Goal: Task Accomplishment & Management: Use online tool/utility

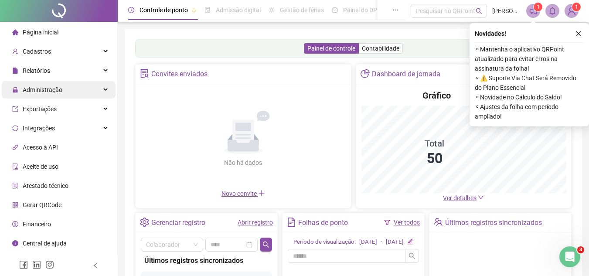
click at [67, 87] on div "Administração" at bounding box center [59, 89] width 114 height 17
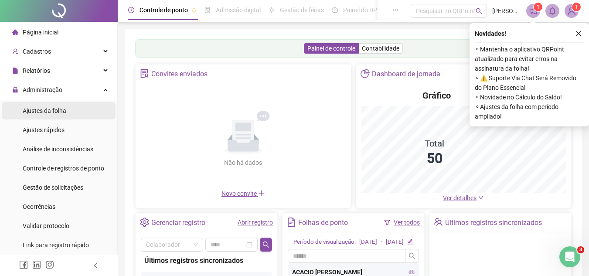
click at [60, 104] on div "Ajustes da folha" at bounding box center [45, 110] width 44 height 17
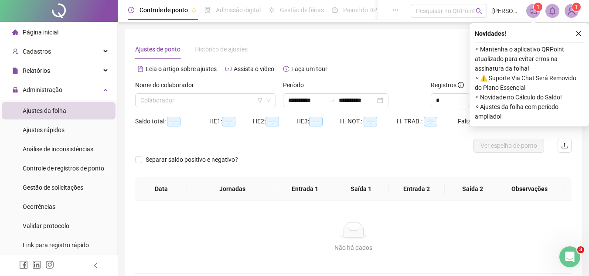
type input "**********"
click at [576, 32] on icon "close" at bounding box center [578, 34] width 6 height 6
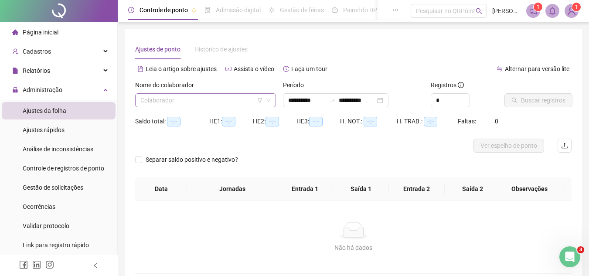
click at [240, 100] on input "search" at bounding box center [201, 100] width 122 height 13
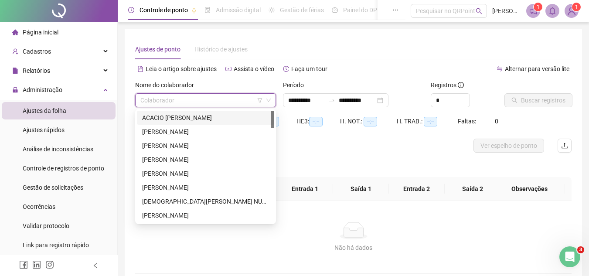
click at [197, 121] on div "ACACIO [PERSON_NAME]" at bounding box center [205, 118] width 127 height 10
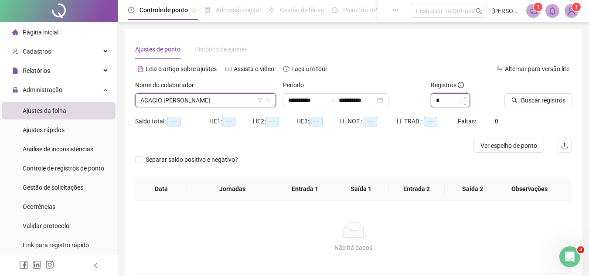
click at [464, 96] on icon "up" at bounding box center [464, 97] width 3 height 3
type input "*"
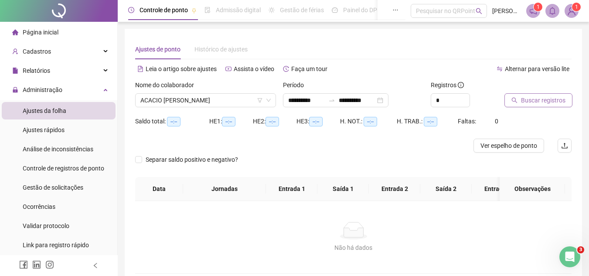
click at [524, 95] on span "Buscar registros" at bounding box center [543, 100] width 44 height 10
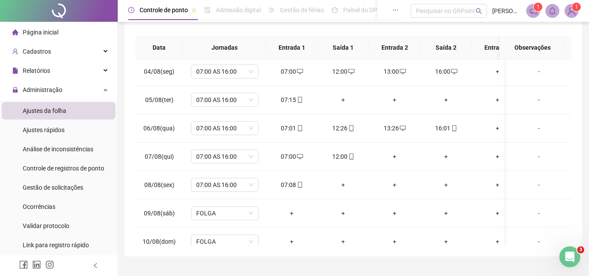
scroll to position [135, 0]
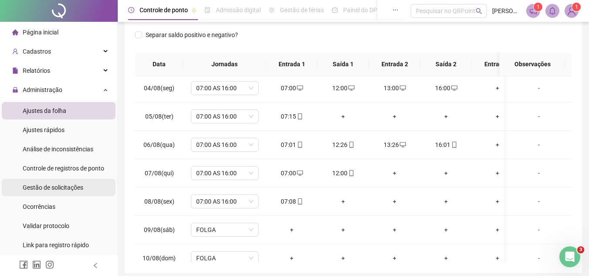
click at [55, 184] on span "Gestão de solicitações" at bounding box center [53, 187] width 61 height 7
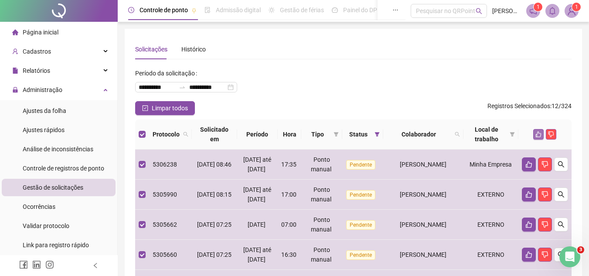
click at [534, 133] on button "button" at bounding box center [538, 134] width 10 height 10
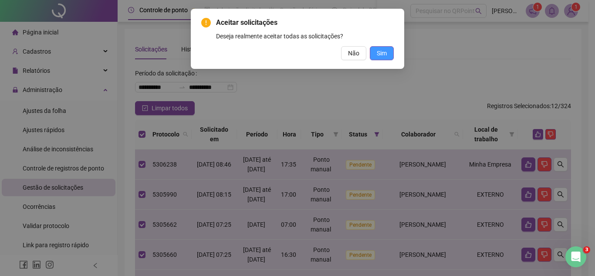
click at [388, 54] on button "Sim" at bounding box center [382, 53] width 24 height 14
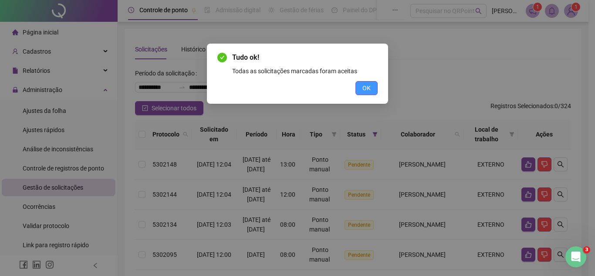
click at [360, 88] on button "OK" at bounding box center [367, 88] width 22 height 14
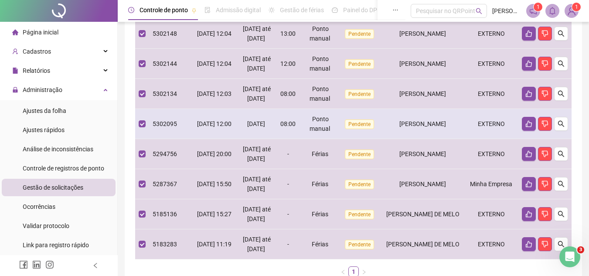
scroll to position [218, 0]
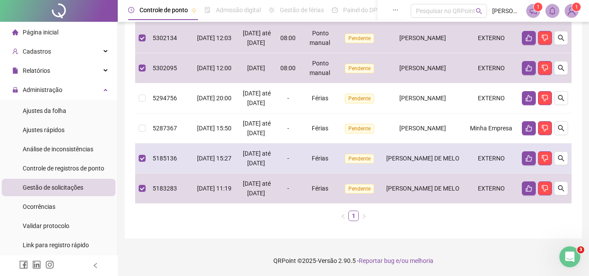
click at [138, 173] on td at bounding box center [142, 158] width 14 height 30
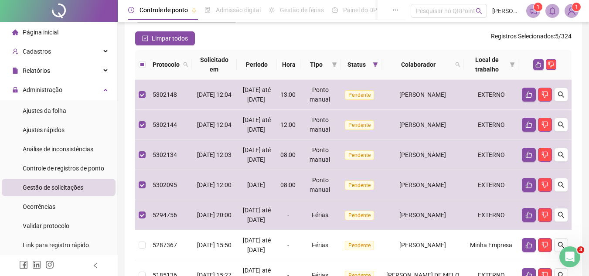
scroll to position [0, 0]
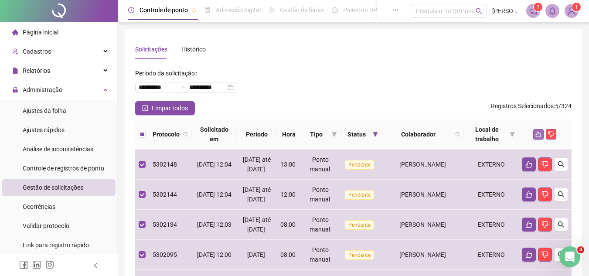
click at [538, 132] on icon "like" at bounding box center [538, 134] width 6 height 6
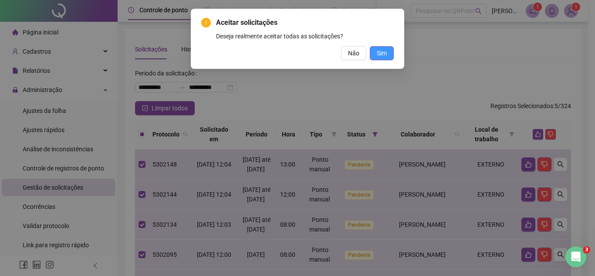
click at [388, 50] on button "Sim" at bounding box center [382, 53] width 24 height 14
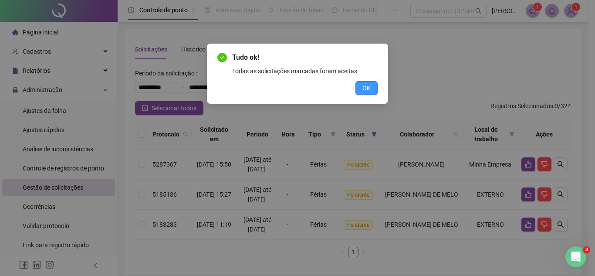
click at [360, 92] on button "OK" at bounding box center [367, 88] width 22 height 14
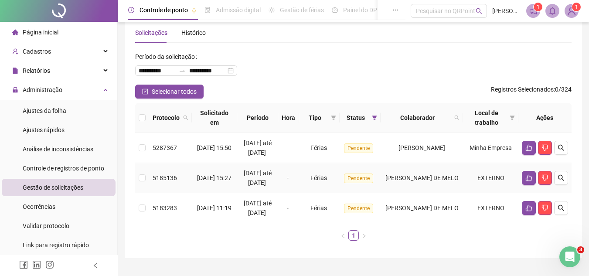
scroll to position [65, 0]
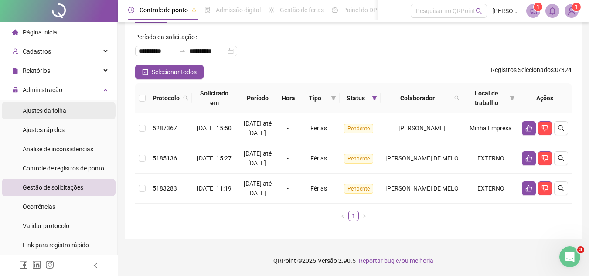
click at [20, 114] on li "Ajustes da folha" at bounding box center [59, 110] width 114 height 17
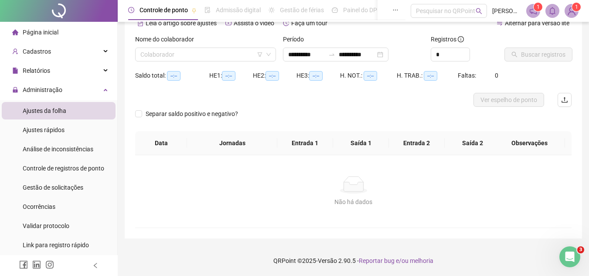
scroll to position [46, 0]
type input "**********"
click at [167, 51] on input "search" at bounding box center [201, 54] width 122 height 13
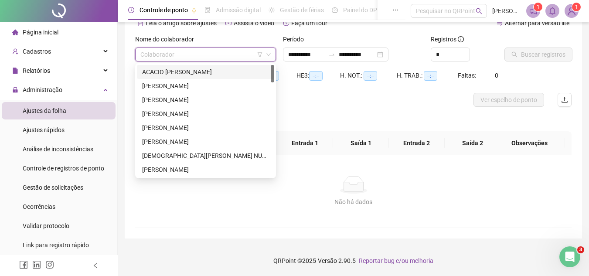
click at [186, 74] on div "ACACIO [PERSON_NAME]" at bounding box center [205, 72] width 127 height 10
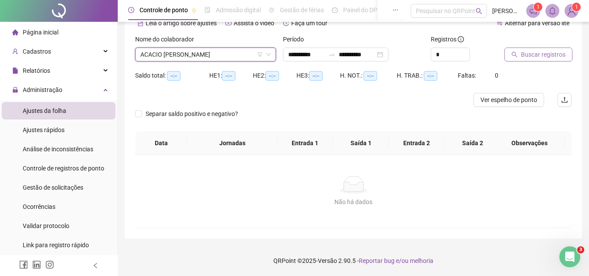
click at [543, 53] on span "Buscar registros" at bounding box center [543, 55] width 44 height 10
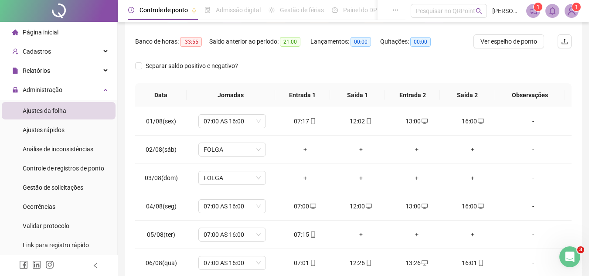
scroll to position [39, 0]
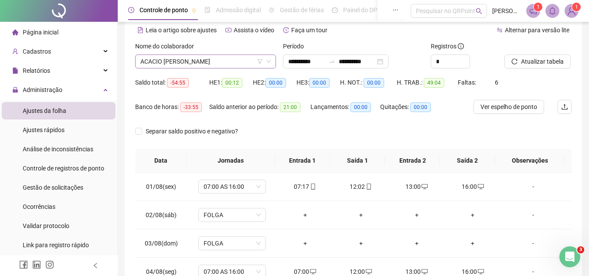
click at [187, 64] on span "ACACIO [PERSON_NAME]" at bounding box center [205, 61] width 130 height 13
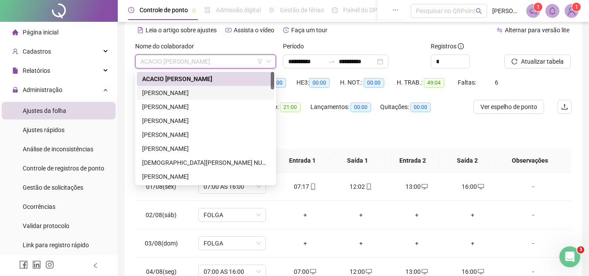
drag, startPoint x: 167, startPoint y: 93, endPoint x: 201, endPoint y: 89, distance: 33.8
click at [167, 93] on div "[PERSON_NAME]" at bounding box center [205, 93] width 127 height 10
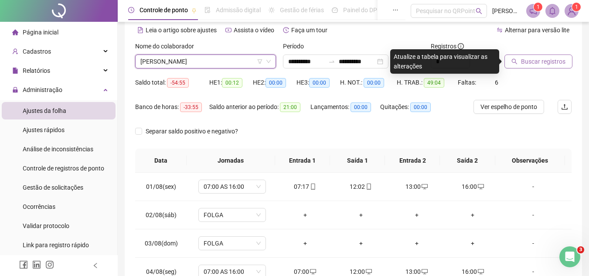
click at [521, 68] on button "Buscar registros" at bounding box center [538, 61] width 68 height 14
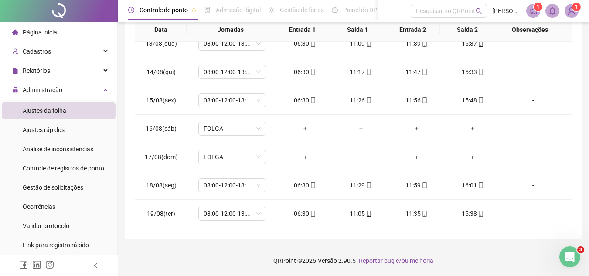
scroll to position [0, 0]
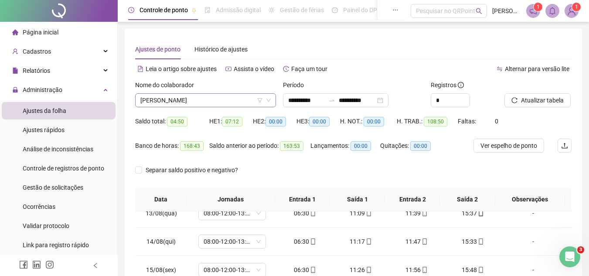
click at [219, 104] on span "[PERSON_NAME]" at bounding box center [205, 100] width 130 height 13
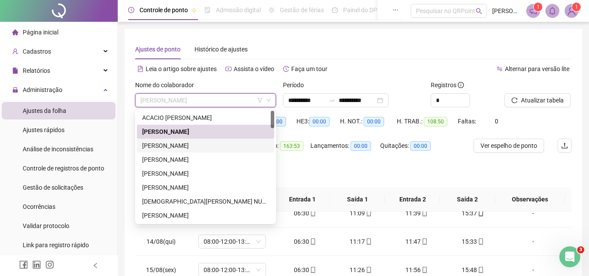
click at [167, 149] on div "[PERSON_NAME]" at bounding box center [205, 146] width 127 height 10
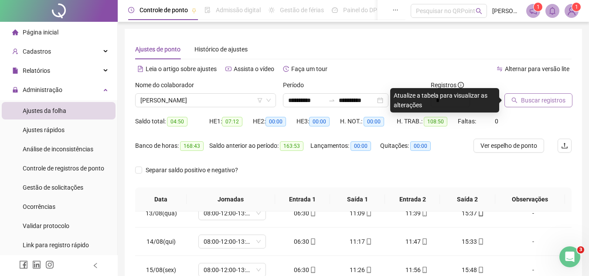
click at [555, 104] on span "Buscar registros" at bounding box center [543, 100] width 44 height 10
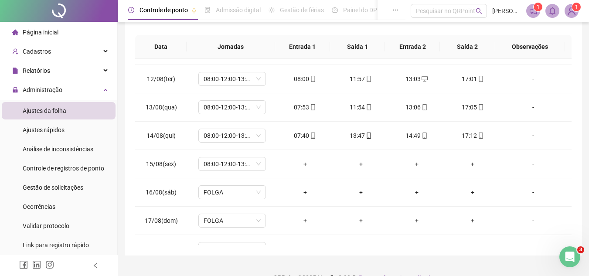
scroll to position [170, 0]
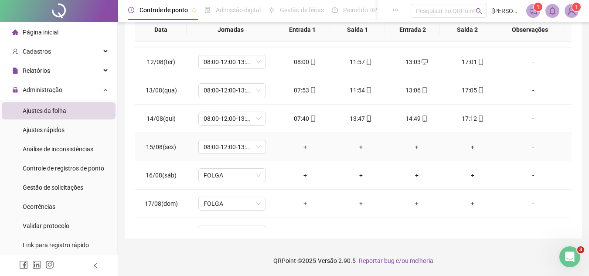
click at [527, 147] on div "-" at bounding box center [532, 147] width 51 height 10
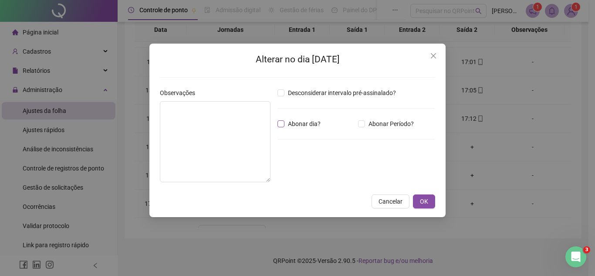
click at [310, 126] on span "Abonar dia?" at bounding box center [305, 124] width 40 height 10
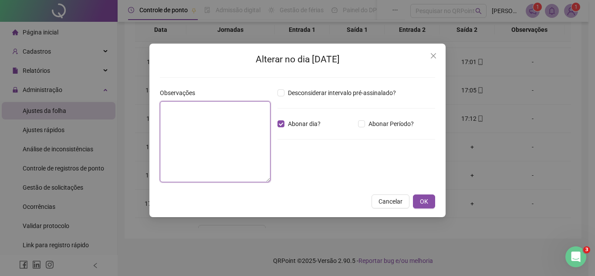
click at [209, 144] on textarea at bounding box center [215, 141] width 111 height 81
drag, startPoint x: 149, startPoint y: 123, endPoint x: 122, endPoint y: 117, distance: 28.6
click at [122, 117] on div "Alterar no dia [DATE] Observações ******* Desconsiderar intervalo pré-assinalad…" at bounding box center [297, 138] width 595 height 276
type textarea "*******"
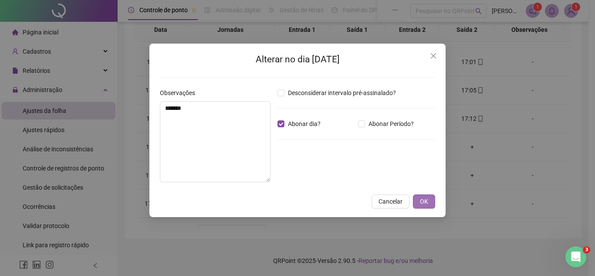
click at [431, 200] on button "OK" at bounding box center [424, 201] width 22 height 14
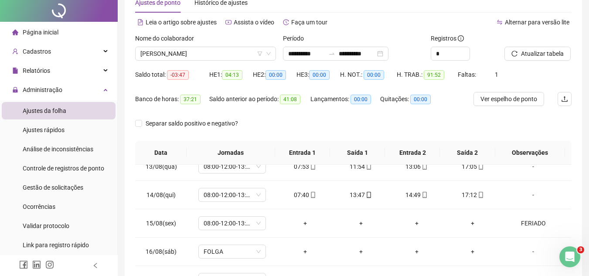
scroll to position [0, 0]
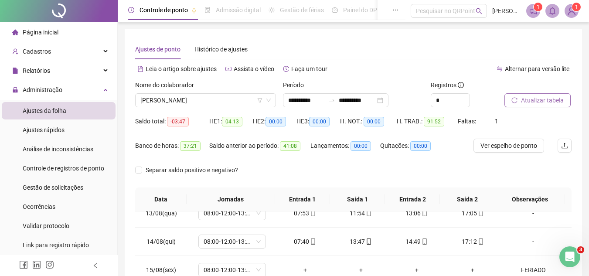
click at [564, 99] on button "Atualizar tabela" at bounding box center [537, 100] width 66 height 14
click at [184, 101] on span "[PERSON_NAME]" at bounding box center [205, 100] width 130 height 13
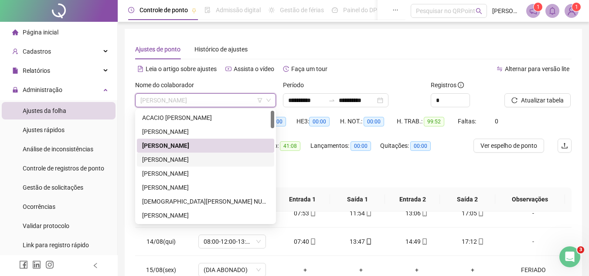
click at [178, 157] on div "[PERSON_NAME]" at bounding box center [205, 160] width 127 height 10
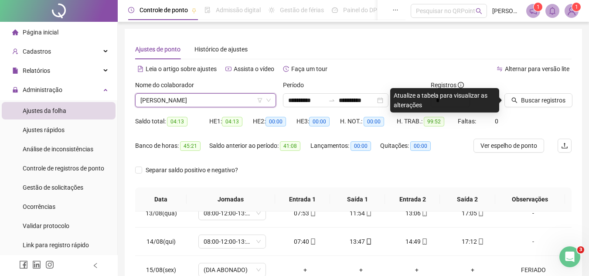
click at [553, 92] on div "Buscar registros" at bounding box center [537, 93] width 67 height 27
click at [554, 95] on span "Buscar registros" at bounding box center [543, 100] width 44 height 10
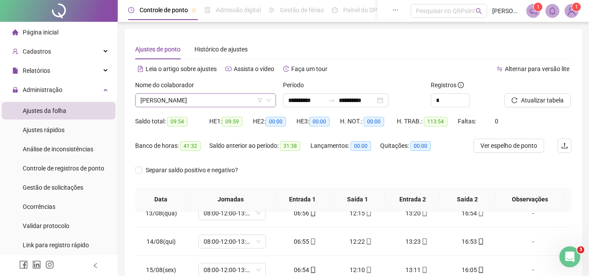
click at [164, 99] on span "[PERSON_NAME]" at bounding box center [205, 100] width 130 height 13
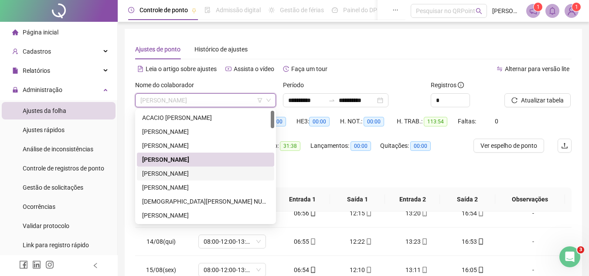
click at [171, 170] on div "[PERSON_NAME]" at bounding box center [205, 174] width 127 height 10
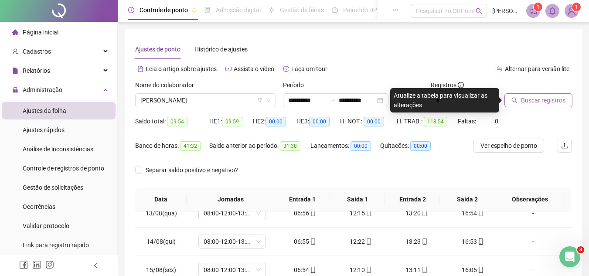
click at [539, 98] on span "Buscar registros" at bounding box center [543, 100] width 44 height 10
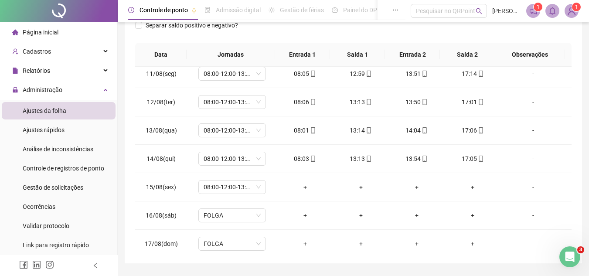
scroll to position [294, 0]
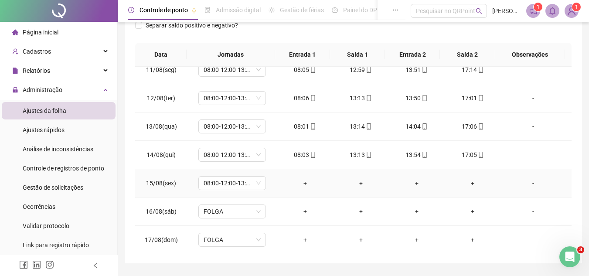
click at [528, 187] on div "-" at bounding box center [532, 183] width 51 height 10
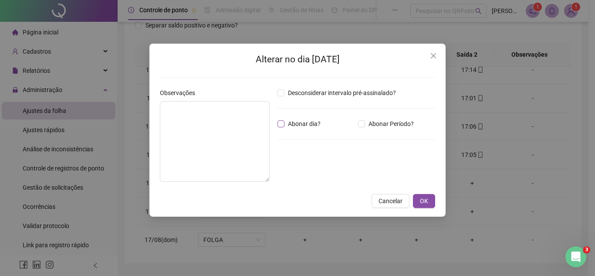
click at [308, 122] on span "Abonar dia?" at bounding box center [305, 124] width 40 height 10
click at [198, 139] on textarea at bounding box center [215, 141] width 110 height 81
paste textarea "*******"
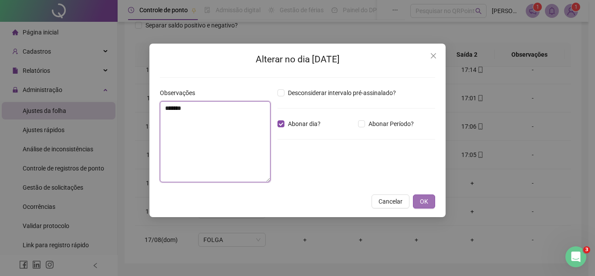
type textarea "*******"
click at [427, 204] on span "OK" at bounding box center [424, 202] width 8 height 10
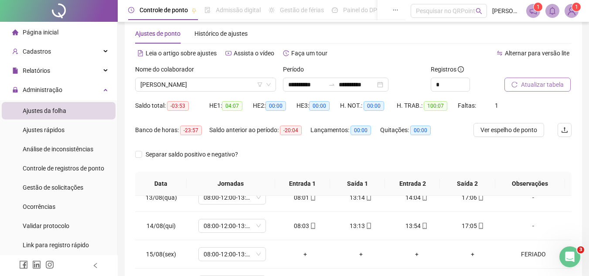
scroll to position [0, 0]
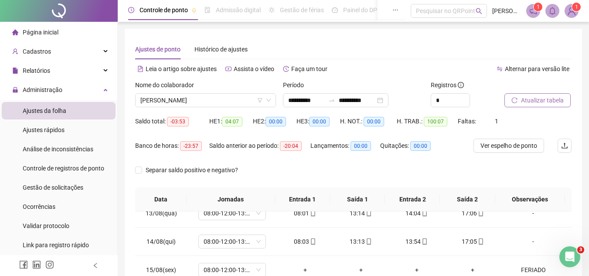
click at [534, 103] on span "Atualizar tabela" at bounding box center [542, 100] width 43 height 10
click at [173, 98] on span "[PERSON_NAME]" at bounding box center [205, 100] width 130 height 13
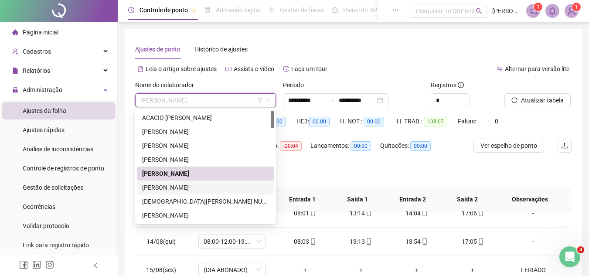
click at [166, 189] on div "[PERSON_NAME]" at bounding box center [205, 188] width 127 height 10
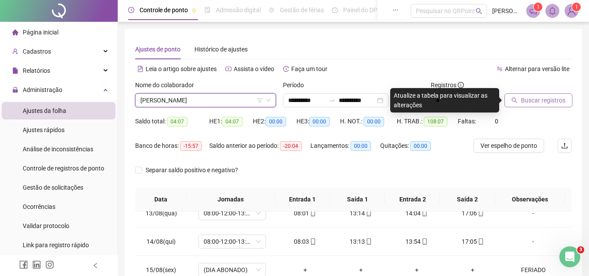
click at [548, 94] on button "Buscar registros" at bounding box center [538, 100] width 68 height 14
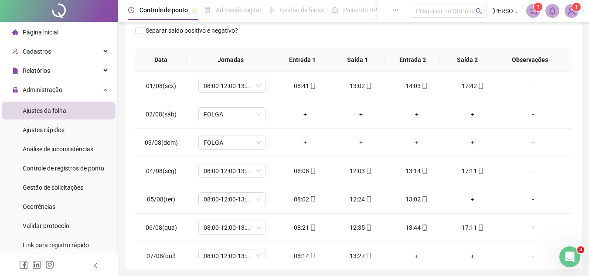
scroll to position [145, 0]
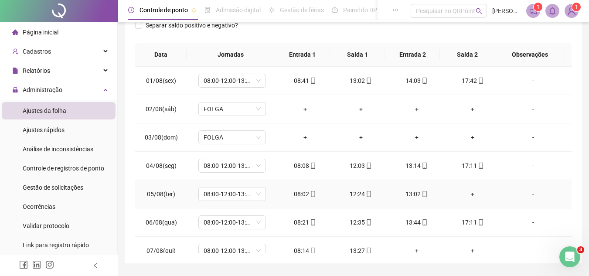
click at [467, 194] on div "+" at bounding box center [473, 194] width 42 height 10
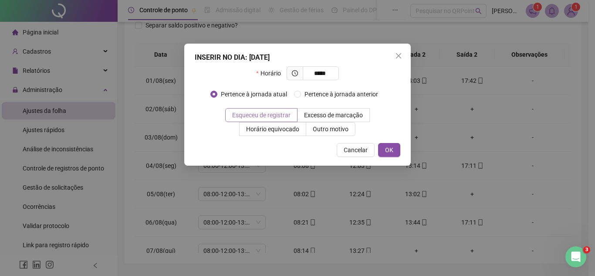
type input "*****"
click at [255, 109] on label "Esqueceu de registrar" at bounding box center [261, 115] width 72 height 14
click at [390, 145] on button "OK" at bounding box center [389, 150] width 22 height 14
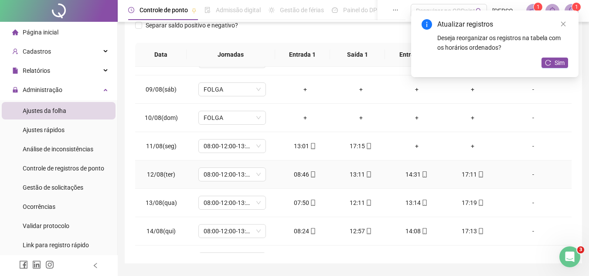
scroll to position [261, 0]
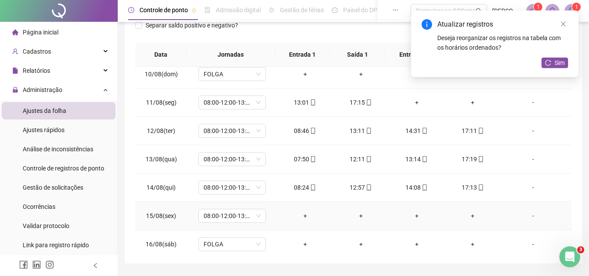
click at [529, 219] on div "-" at bounding box center [532, 216] width 51 height 10
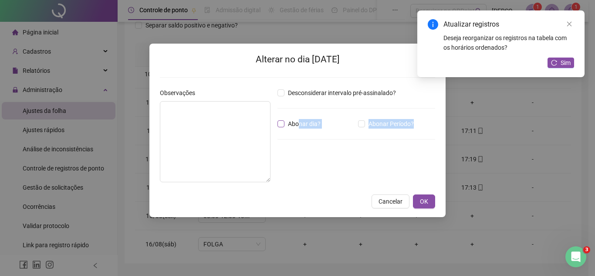
click at [299, 128] on div "Desconsiderar intervalo pré-assinalado? Abonar dia? Abonar Período? Horas a abo…" at bounding box center [356, 138] width 165 height 101
click at [295, 125] on span "Abonar dia?" at bounding box center [305, 124] width 40 height 10
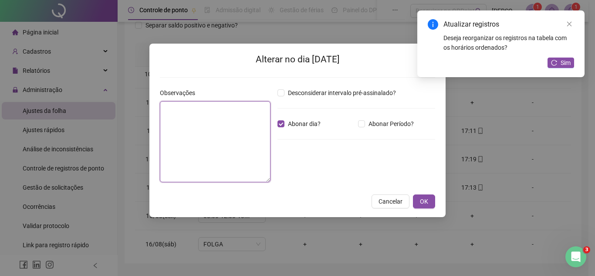
click at [249, 118] on textarea at bounding box center [215, 141] width 111 height 81
paste textarea "*******"
type textarea "*******"
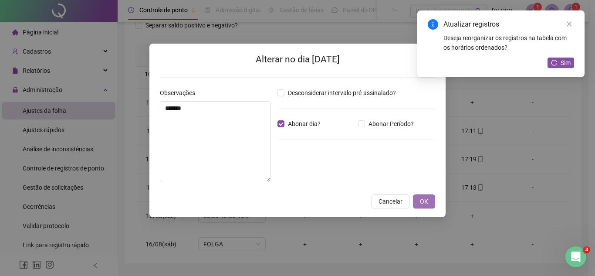
click at [427, 199] on span "OK" at bounding box center [424, 202] width 8 height 10
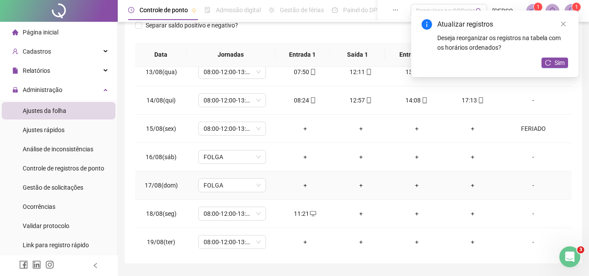
scroll to position [352, 0]
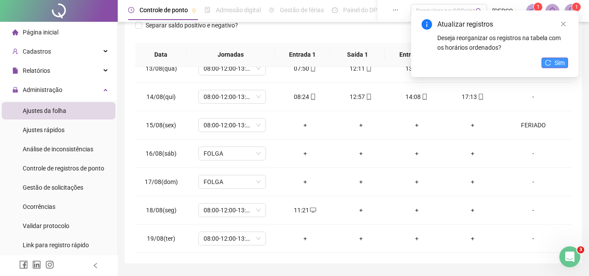
click at [549, 59] on button "Sim" at bounding box center [554, 63] width 27 height 10
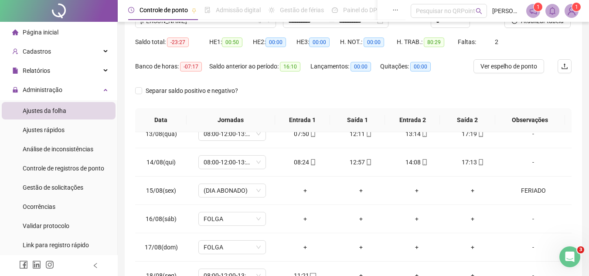
scroll to position [0, 0]
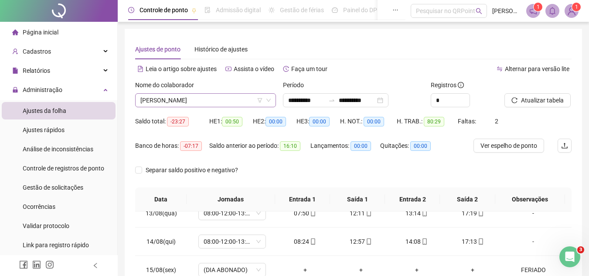
click at [168, 100] on span "[PERSON_NAME]" at bounding box center [205, 100] width 130 height 13
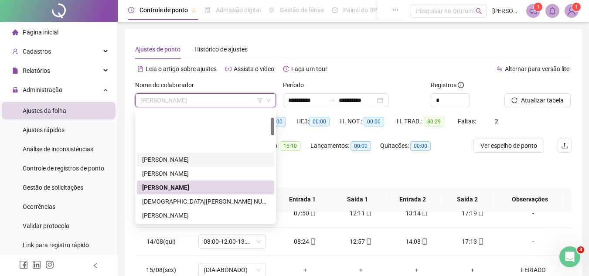
scroll to position [44, 0]
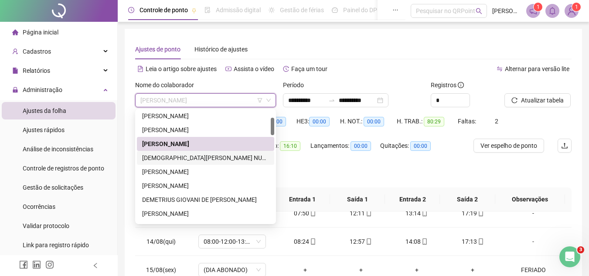
click at [170, 160] on div "[DEMOGRAPHIC_DATA][PERSON_NAME] NUNES" at bounding box center [205, 158] width 127 height 10
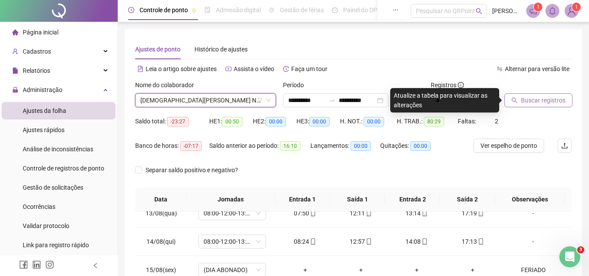
click at [524, 102] on span "Buscar registros" at bounding box center [543, 100] width 44 height 10
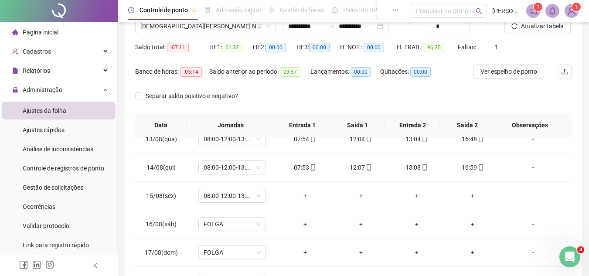
scroll to position [0, 0]
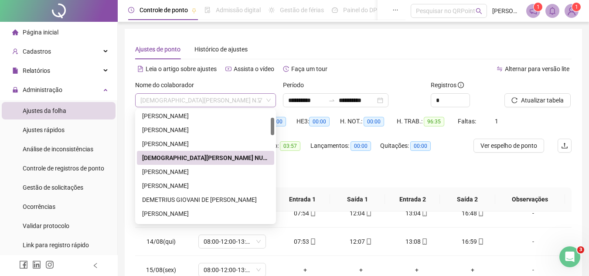
click at [176, 95] on span "[DEMOGRAPHIC_DATA][PERSON_NAME] NUNES" at bounding box center [205, 100] width 130 height 13
click at [160, 174] on div "[PERSON_NAME]" at bounding box center [205, 172] width 127 height 10
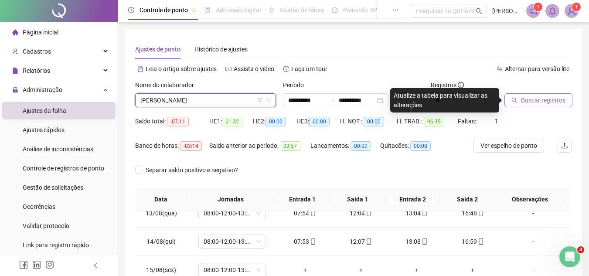
click at [528, 96] on span "Buscar registros" at bounding box center [543, 100] width 44 height 10
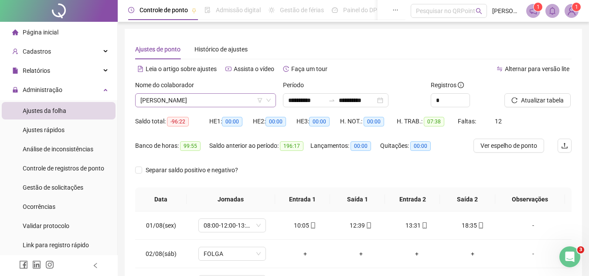
click at [157, 103] on span "[PERSON_NAME]" at bounding box center [205, 100] width 130 height 13
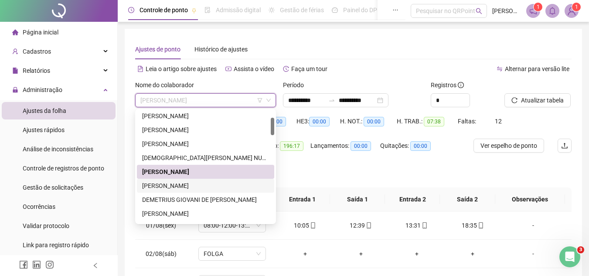
click at [164, 185] on div "[PERSON_NAME]" at bounding box center [205, 186] width 127 height 10
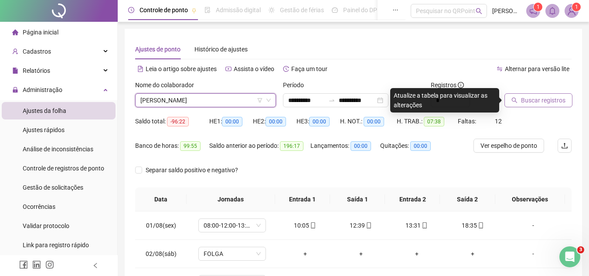
click at [530, 100] on span "Buscar registros" at bounding box center [543, 100] width 44 height 10
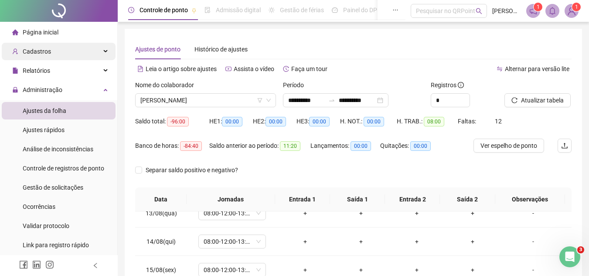
click at [26, 55] on span "Cadastros" at bounding box center [31, 51] width 39 height 17
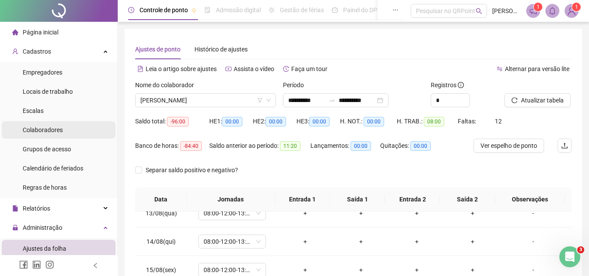
click at [62, 129] on li "Colaboradores" at bounding box center [59, 129] width 114 height 17
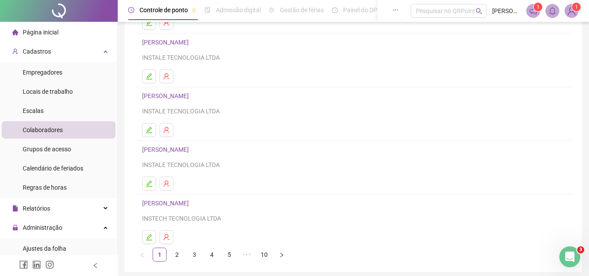
scroll to position [102, 0]
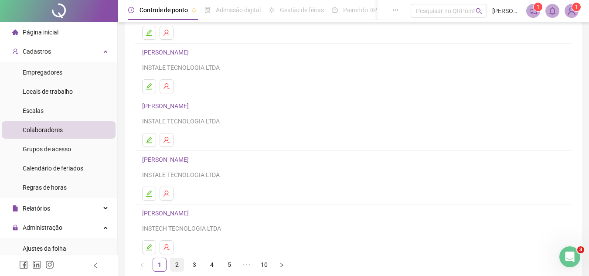
click at [179, 260] on link "2" at bounding box center [176, 264] width 13 height 13
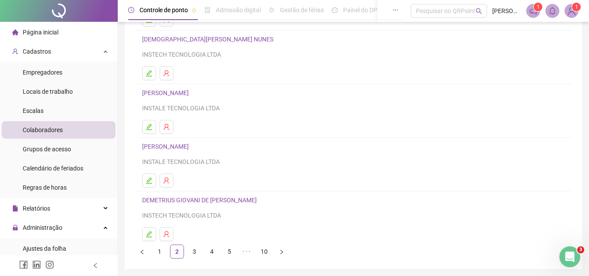
scroll to position [131, 0]
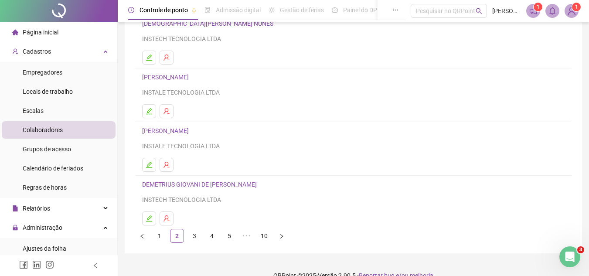
click at [191, 132] on link "[PERSON_NAME]" at bounding box center [166, 130] width 49 height 7
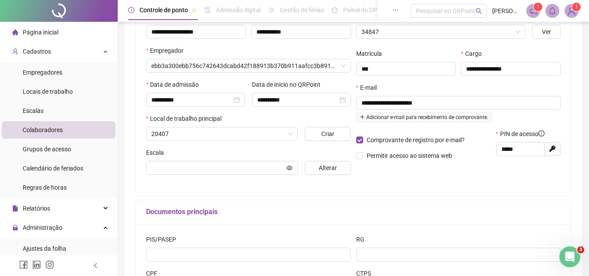
scroll to position [135, 0]
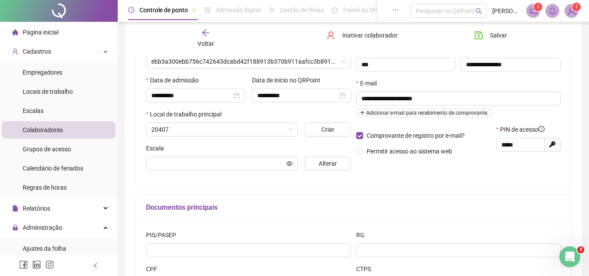
type input "**********"
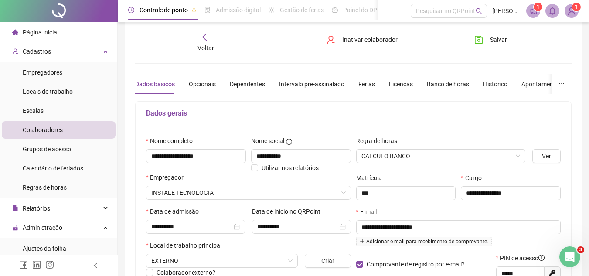
scroll to position [4, 0]
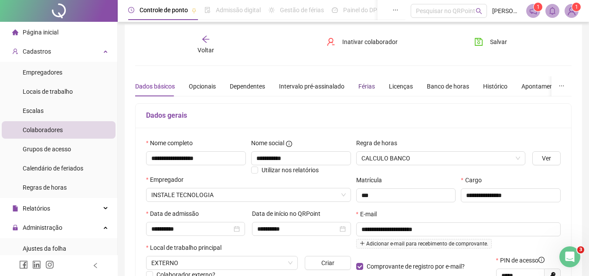
click at [372, 82] on div "Férias" at bounding box center [366, 86] width 17 height 10
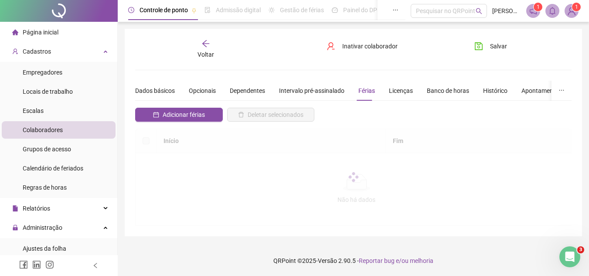
scroll to position [0, 0]
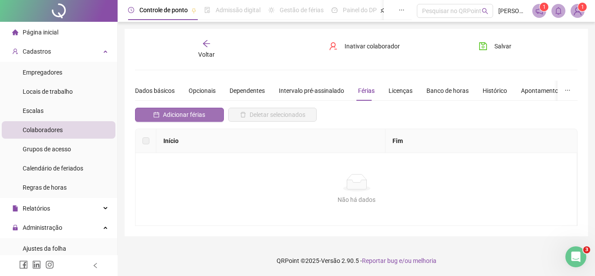
click at [173, 114] on span "Adicionar férias" at bounding box center [184, 115] width 42 height 10
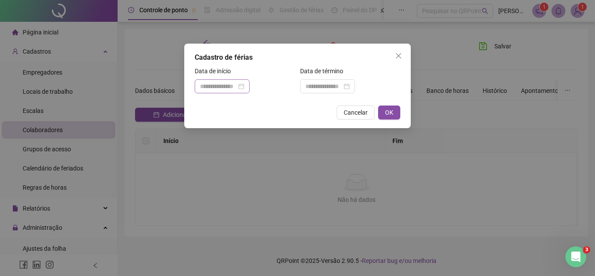
click at [244, 86] on div at bounding box center [222, 86] width 44 height 10
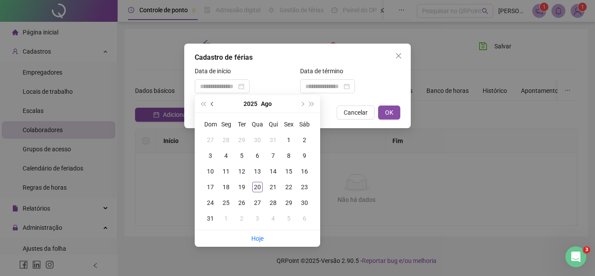
click at [212, 109] on button "prev-year" at bounding box center [213, 103] width 10 height 17
type input "**********"
click at [225, 206] on div "28" at bounding box center [226, 202] width 10 height 10
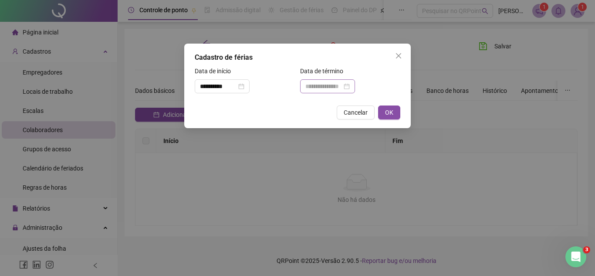
click at [350, 87] on div at bounding box center [328, 86] width 44 height 10
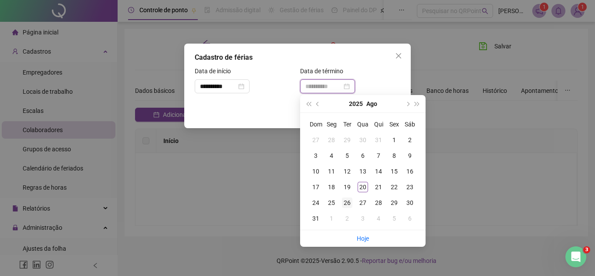
type input "**********"
click at [348, 201] on div "26" at bounding box center [347, 202] width 10 height 10
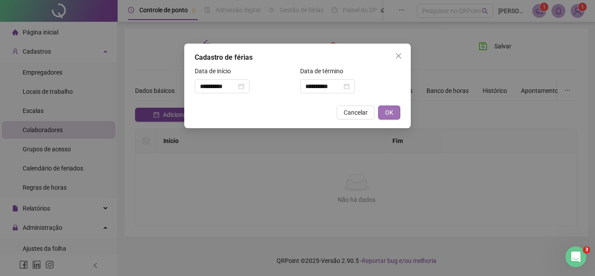
click at [388, 108] on span "OK" at bounding box center [389, 113] width 8 height 10
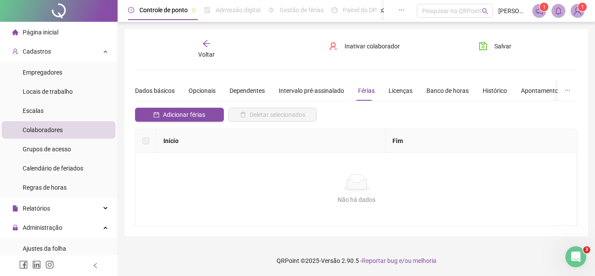
click at [198, 58] on div "Voltar" at bounding box center [207, 49] width 68 height 20
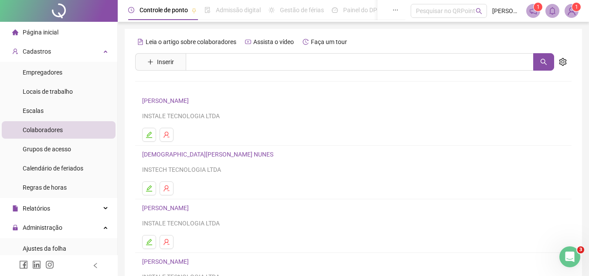
click at [182, 100] on link "[PERSON_NAME]" at bounding box center [166, 100] width 49 height 7
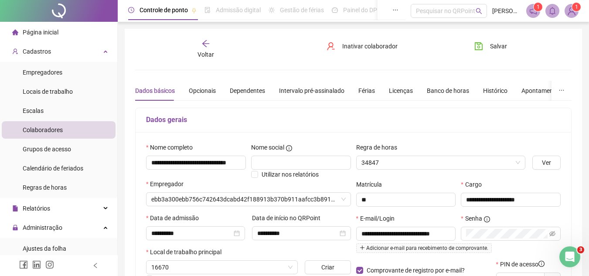
type input "**********"
click at [358, 91] on div "Férias" at bounding box center [366, 91] width 17 height 10
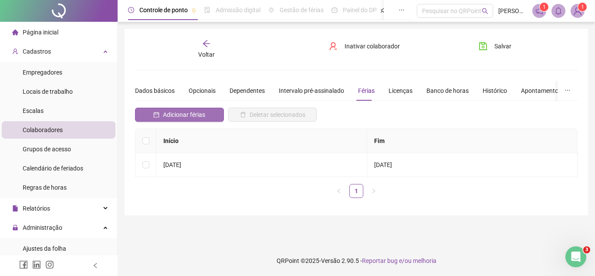
click at [150, 115] on button "Adicionar férias" at bounding box center [179, 115] width 89 height 14
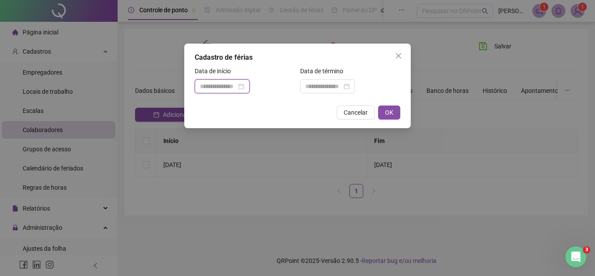
click at [211, 82] on input at bounding box center [218, 86] width 37 height 10
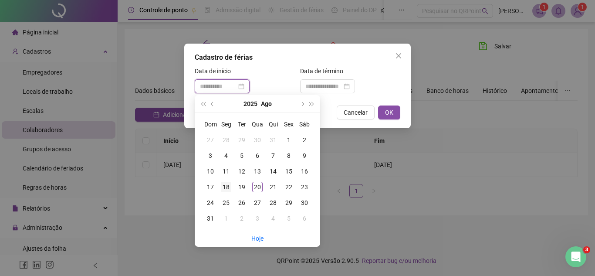
type input "**********"
click at [228, 183] on div "18" at bounding box center [226, 187] width 10 height 10
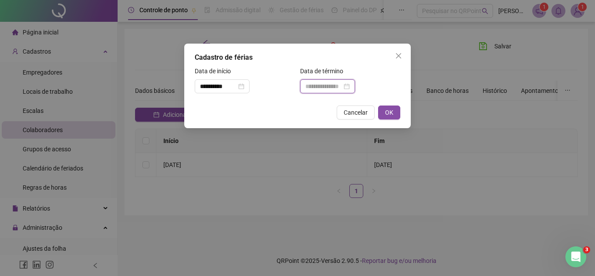
click at [314, 87] on input at bounding box center [324, 86] width 37 height 10
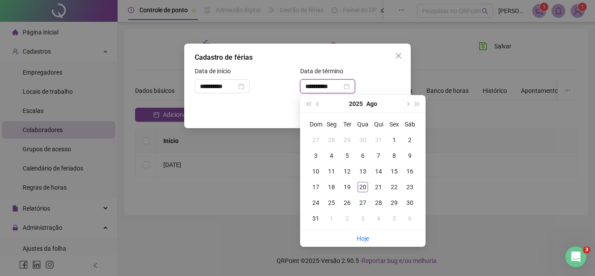
type input "**********"
click at [313, 218] on div "31" at bounding box center [316, 218] width 10 height 10
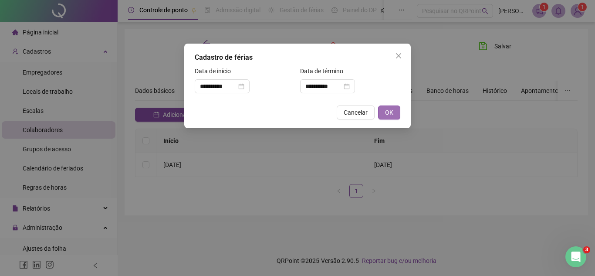
click at [389, 108] on span "OK" at bounding box center [389, 113] width 8 height 10
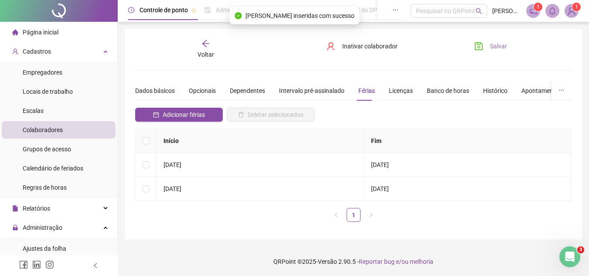
click at [497, 44] on span "Salvar" at bounding box center [498, 46] width 17 height 10
click at [214, 41] on div "Voltar" at bounding box center [205, 49] width 67 height 20
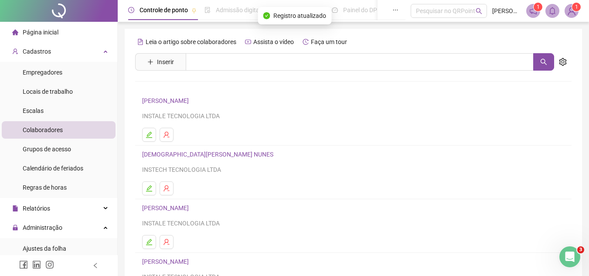
click at [49, 129] on span "Colaboradores" at bounding box center [43, 129] width 40 height 7
click at [72, 223] on div "Administração" at bounding box center [59, 227] width 114 height 17
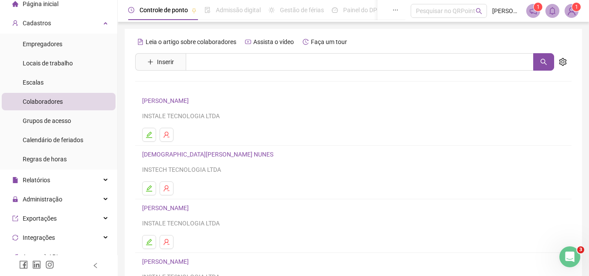
scroll to position [44, 0]
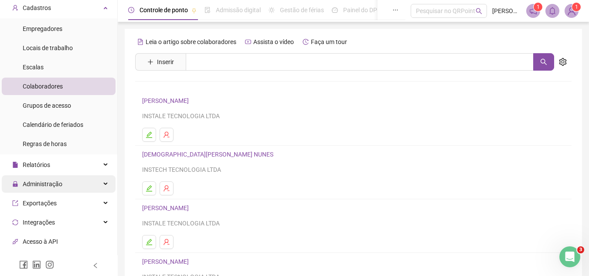
click at [22, 184] on span "Administração" at bounding box center [37, 183] width 50 height 7
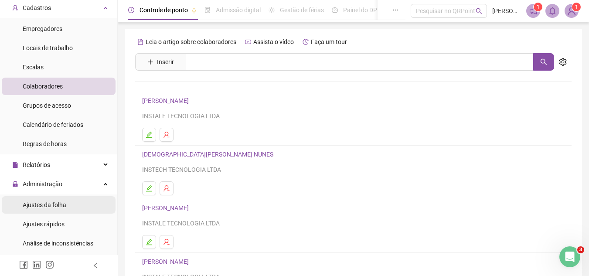
click at [50, 200] on div "Ajustes da folha" at bounding box center [45, 204] width 44 height 17
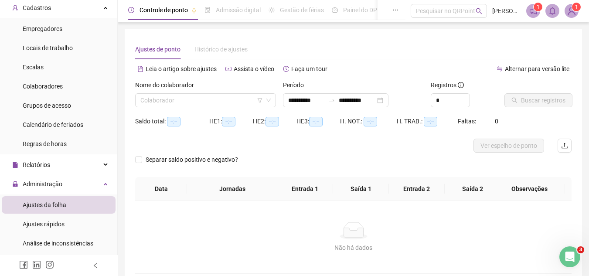
type input "**********"
drag, startPoint x: 216, startPoint y: 86, endPoint x: 223, endPoint y: 91, distance: 8.7
click at [216, 85] on div "Nome do colaborador" at bounding box center [205, 86] width 141 height 13
click at [225, 94] on input "search" at bounding box center [201, 100] width 122 height 13
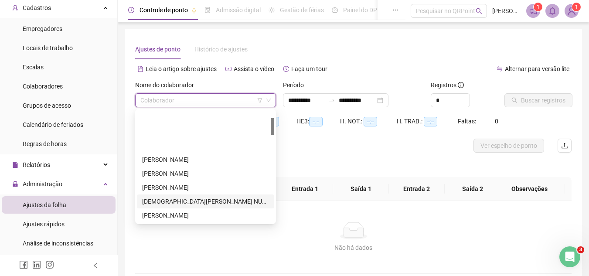
scroll to position [44, 0]
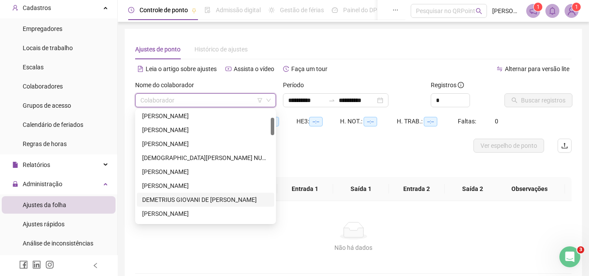
click at [196, 196] on div "DEMETRIUS GIOVANI DE [PERSON_NAME]" at bounding box center [205, 200] width 127 height 10
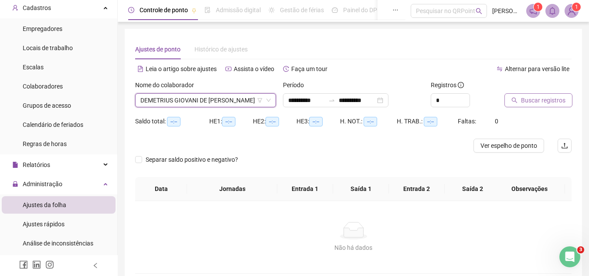
click at [548, 102] on span "Buscar registros" at bounding box center [543, 100] width 44 height 10
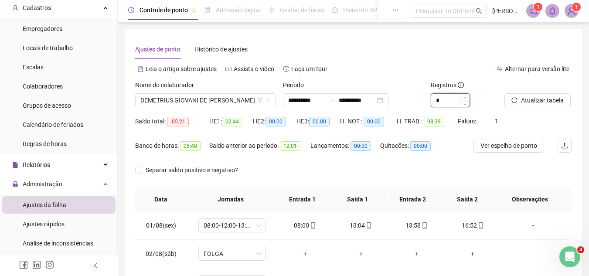
click at [464, 95] on span "Increase Value" at bounding box center [465, 98] width 10 height 8
type input "*"
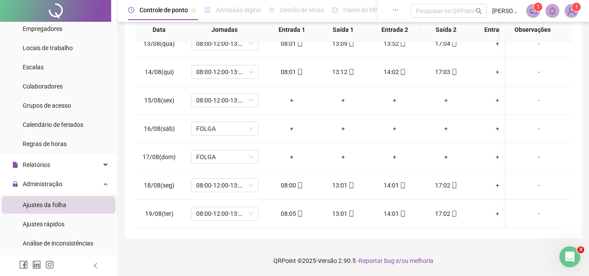
scroll to position [0, 0]
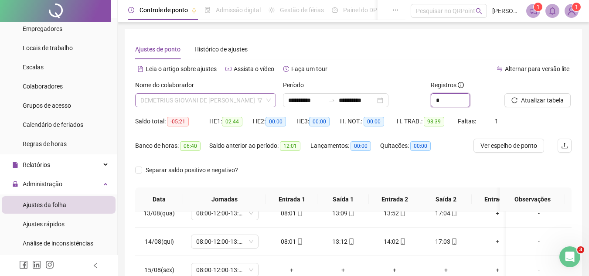
click at [187, 95] on span "DEMETRIUS GIOVANI DE [PERSON_NAME]" at bounding box center [205, 100] width 130 height 13
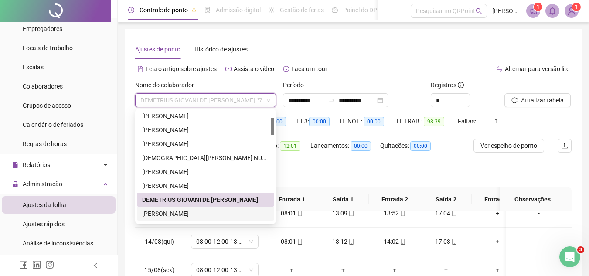
click at [182, 212] on div "[PERSON_NAME]" at bounding box center [205, 214] width 127 height 10
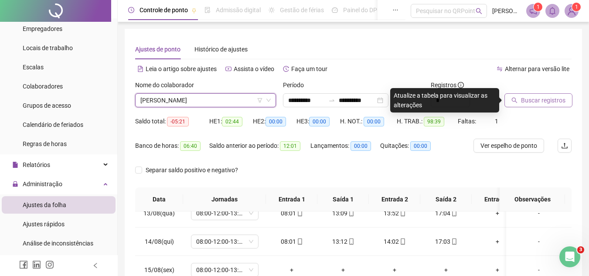
click at [518, 100] on button "Buscar registros" at bounding box center [538, 100] width 68 height 14
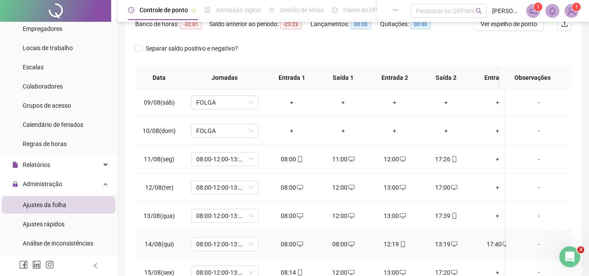
click at [342, 241] on div "08:00" at bounding box center [342, 244] width 37 height 10
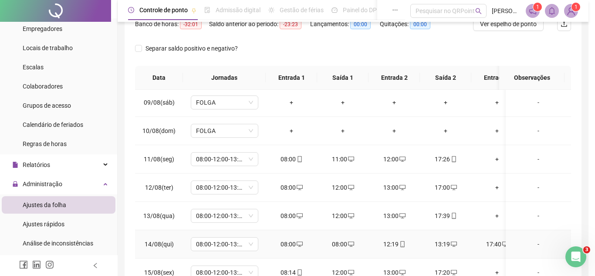
type input "**********"
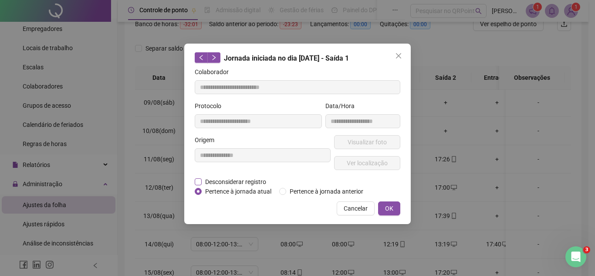
click at [220, 181] on span "Desconsiderar registro" at bounding box center [236, 182] width 68 height 10
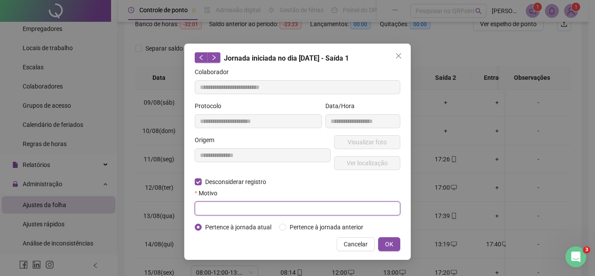
drag, startPoint x: 217, startPoint y: 201, endPoint x: 221, endPoint y: 204, distance: 4.9
click at [218, 203] on input "text" at bounding box center [298, 208] width 206 height 14
type input "**********"
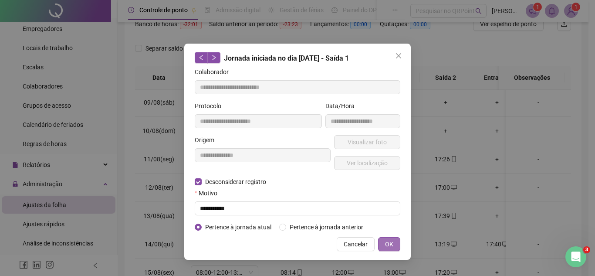
click at [379, 250] on button "OK" at bounding box center [389, 244] width 22 height 14
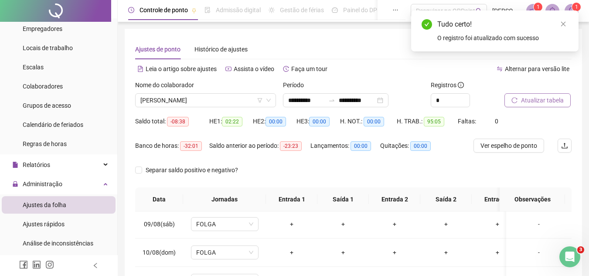
click at [541, 95] on button "Atualizar tabela" at bounding box center [537, 100] width 66 height 14
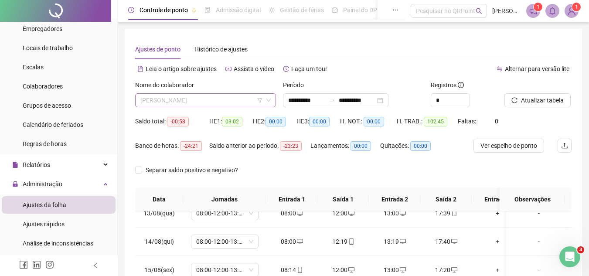
click at [224, 98] on span "[PERSON_NAME]" at bounding box center [205, 100] width 130 height 13
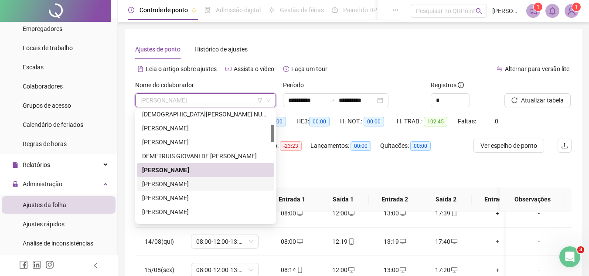
scroll to position [131, 0]
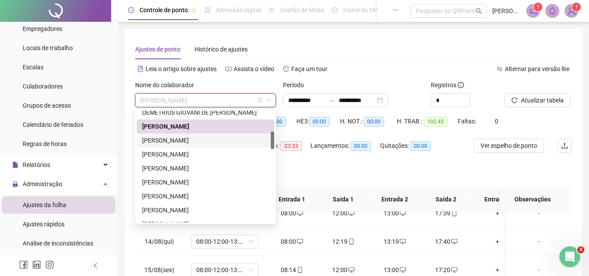
click at [177, 143] on div "[PERSON_NAME]" at bounding box center [205, 141] width 127 height 10
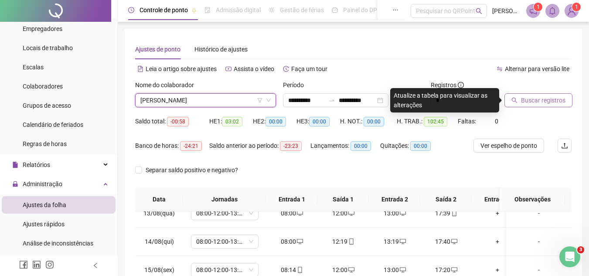
click at [519, 98] on button "Buscar registros" at bounding box center [538, 100] width 68 height 14
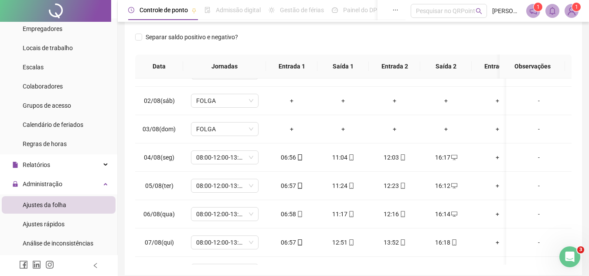
scroll to position [0, 0]
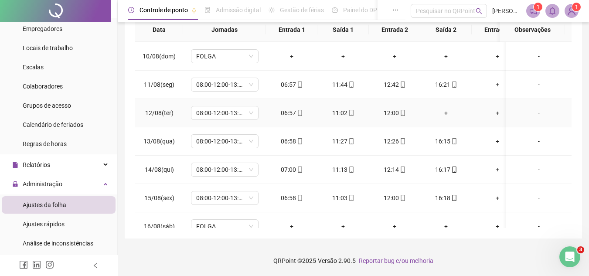
click at [445, 111] on div "+" at bounding box center [445, 113] width 37 height 10
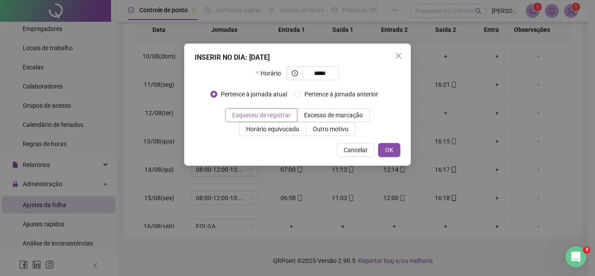
type input "*****"
click at [266, 113] on span "Esqueceu de registrar" at bounding box center [261, 115] width 58 height 7
click at [383, 148] on button "OK" at bounding box center [389, 150] width 22 height 14
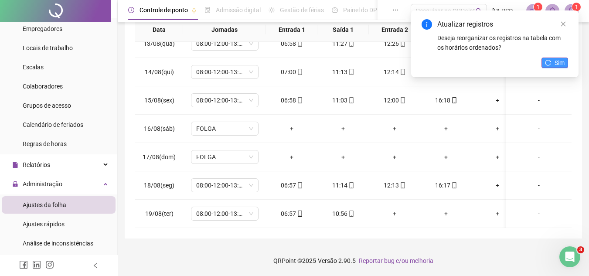
click at [557, 61] on span "Sim" at bounding box center [559, 63] width 10 height 10
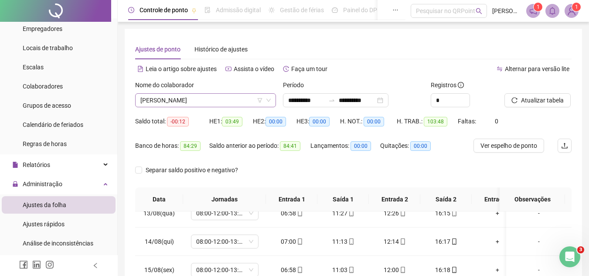
click at [198, 96] on span "[PERSON_NAME]" at bounding box center [205, 100] width 130 height 13
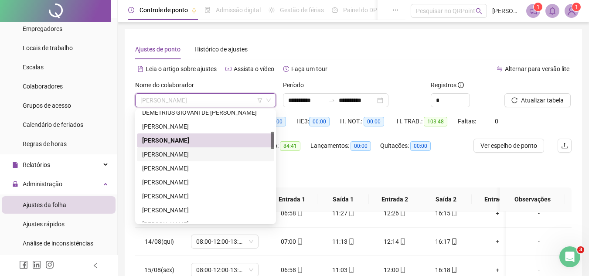
click at [182, 156] on div "[PERSON_NAME]" at bounding box center [205, 154] width 127 height 10
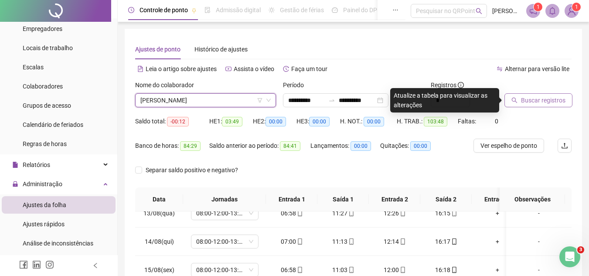
click at [542, 107] on button "Buscar registros" at bounding box center [538, 100] width 68 height 14
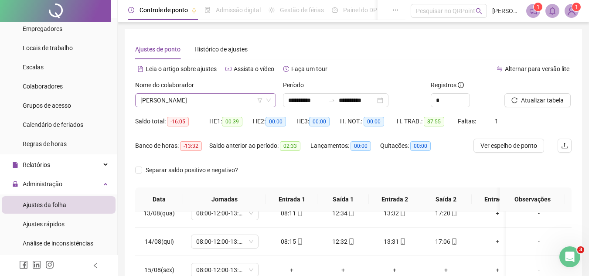
click at [214, 102] on span "[PERSON_NAME]" at bounding box center [205, 100] width 130 height 13
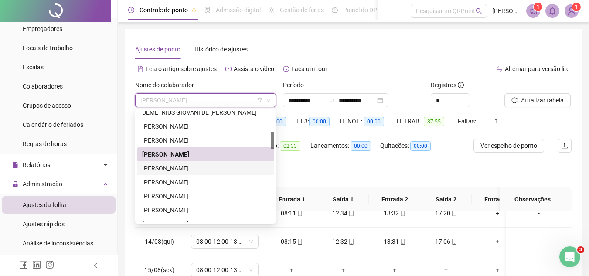
click at [180, 171] on div "[PERSON_NAME]" at bounding box center [205, 168] width 127 height 10
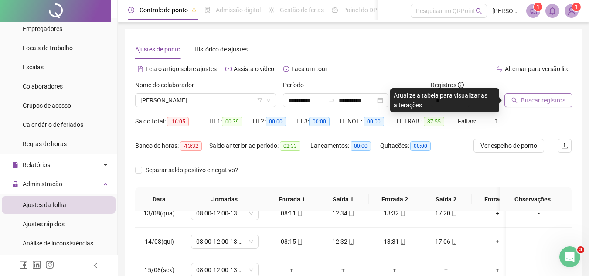
click at [535, 102] on span "Buscar registros" at bounding box center [543, 100] width 44 height 10
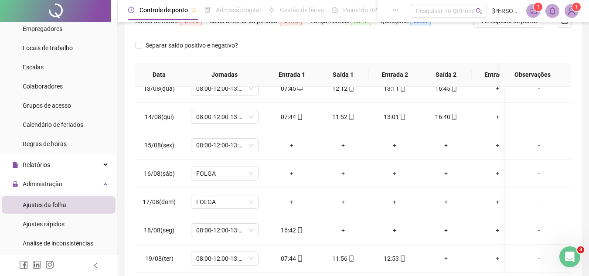
scroll to position [170, 0]
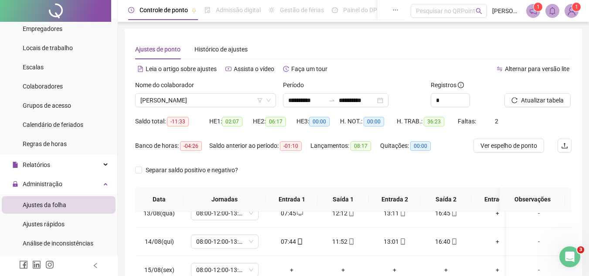
click at [195, 108] on div "Nome do colaborador [PERSON_NAME]" at bounding box center [206, 97] width 148 height 34
click at [191, 102] on span "[PERSON_NAME]" at bounding box center [205, 100] width 130 height 13
click at [404, 56] on div "Ajustes de ponto Histórico de ajustes" at bounding box center [353, 49] width 436 height 20
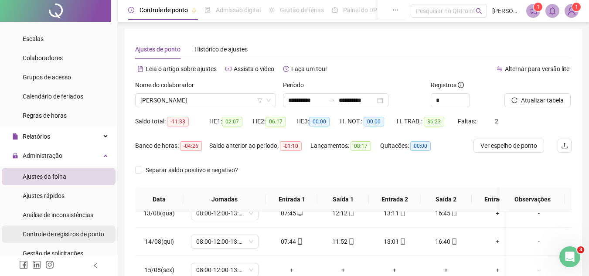
scroll to position [87, 0]
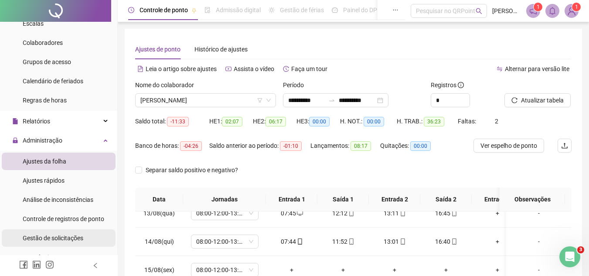
click at [60, 235] on span "Gestão de solicitações" at bounding box center [53, 237] width 61 height 7
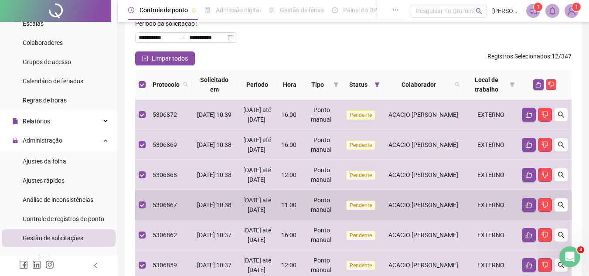
scroll to position [30, 0]
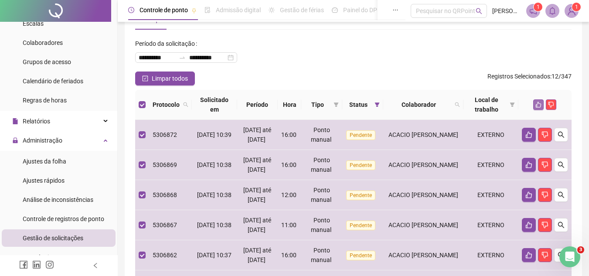
click at [533, 105] on div at bounding box center [545, 104] width 46 height 10
click at [536, 104] on icon "like" at bounding box center [538, 105] width 6 height 6
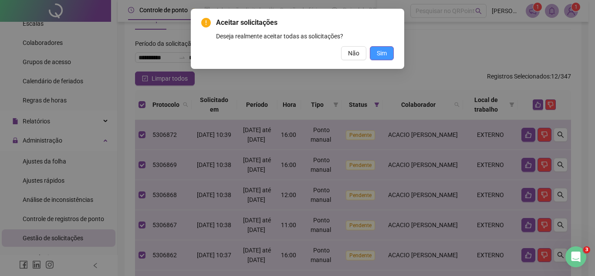
click at [385, 54] on span "Sim" at bounding box center [382, 53] width 10 height 10
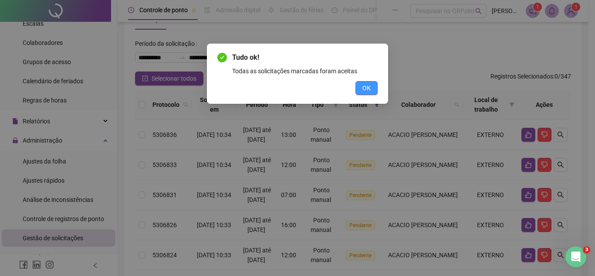
click at [372, 85] on button "OK" at bounding box center [367, 88] width 22 height 14
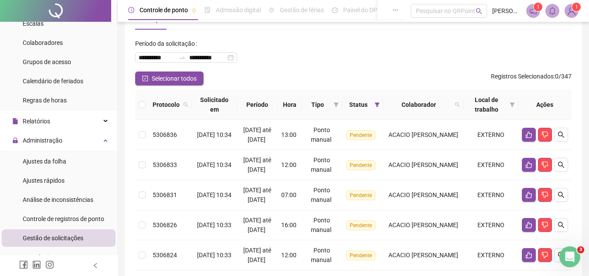
click at [142, 99] on th at bounding box center [142, 105] width 14 height 30
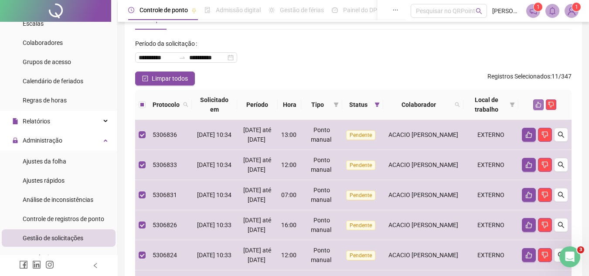
click at [535, 104] on icon "like" at bounding box center [538, 105] width 6 height 6
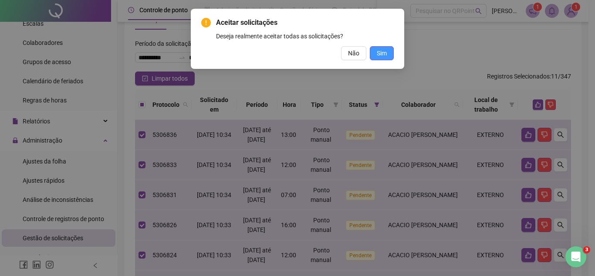
click at [379, 54] on span "Sim" at bounding box center [382, 53] width 10 height 10
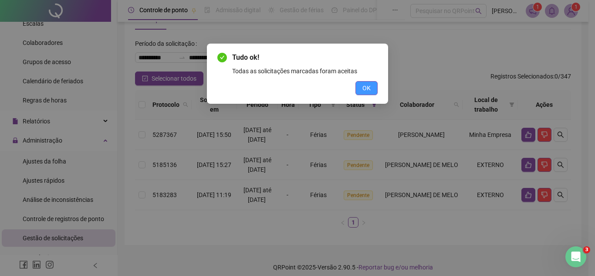
click at [370, 87] on span "OK" at bounding box center [367, 88] width 8 height 10
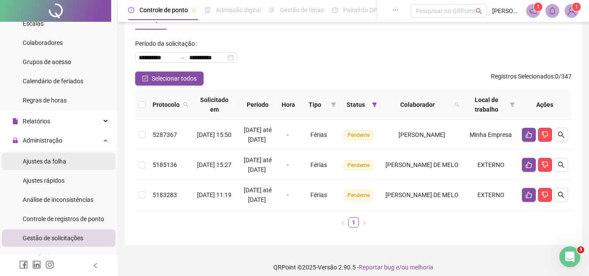
click at [86, 157] on li "Ajustes da folha" at bounding box center [59, 161] width 114 height 17
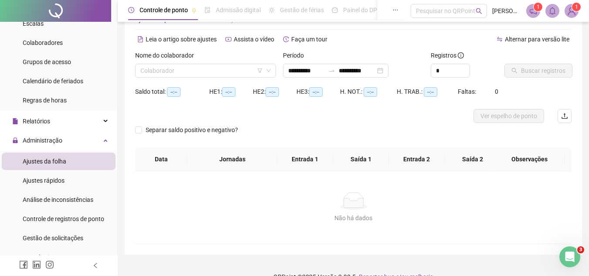
type input "**********"
click at [207, 74] on input "search" at bounding box center [201, 70] width 122 height 13
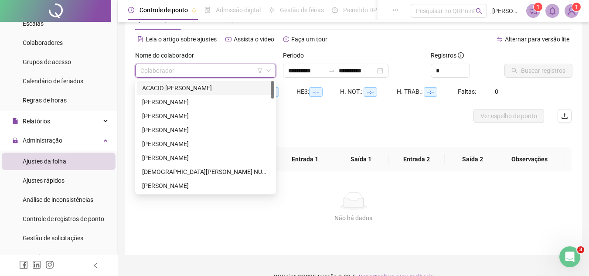
click at [204, 86] on div "ACACIO [PERSON_NAME]" at bounding box center [205, 88] width 127 height 10
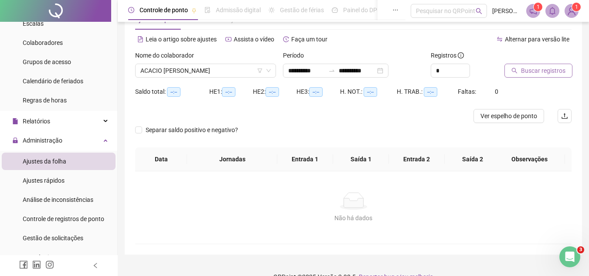
click at [547, 75] on span "Buscar registros" at bounding box center [543, 71] width 44 height 10
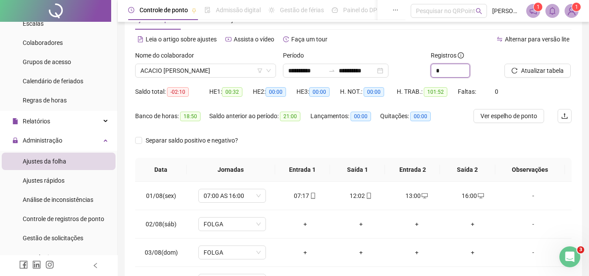
click at [469, 68] on icon "up" at bounding box center [470, 68] width 3 height 2
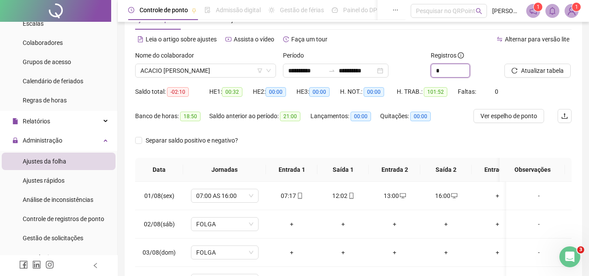
type input "*"
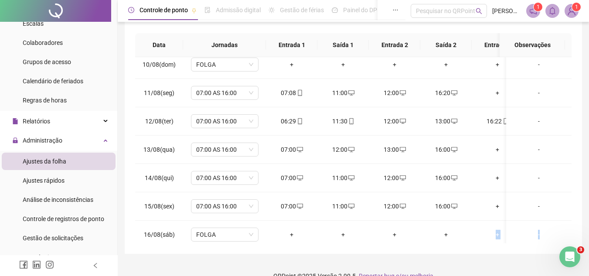
scroll to position [359, 0]
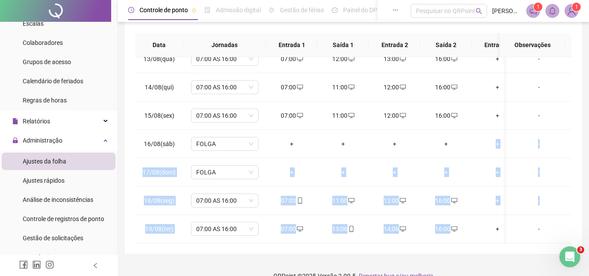
drag, startPoint x: 455, startPoint y: 235, endPoint x: 475, endPoint y: 240, distance: 21.5
click at [475, 240] on div "01/08(sex) 07:00 AS 16:00 07:17 12:02 13:00 16:00 + + - 02/08(sáb) FOLGA + + + …" at bounding box center [353, 150] width 436 height 186
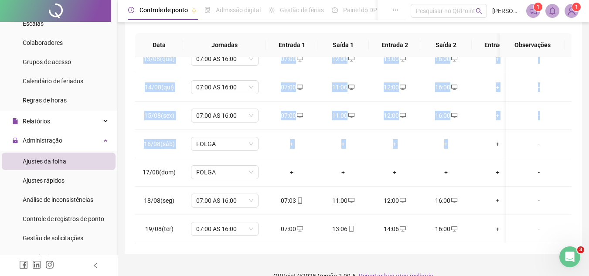
click at [582, 143] on div "**********" at bounding box center [353, 68] width 471 height 445
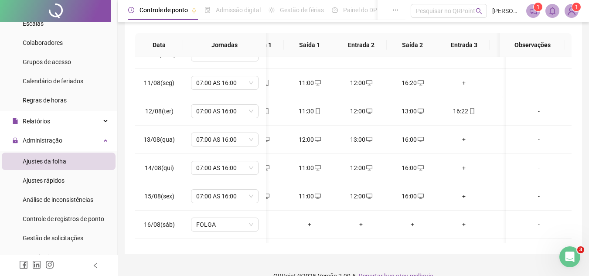
scroll to position [0, 0]
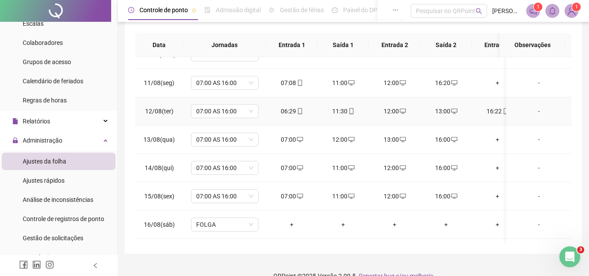
click at [460, 108] on div "13:00" at bounding box center [445, 111] width 37 height 10
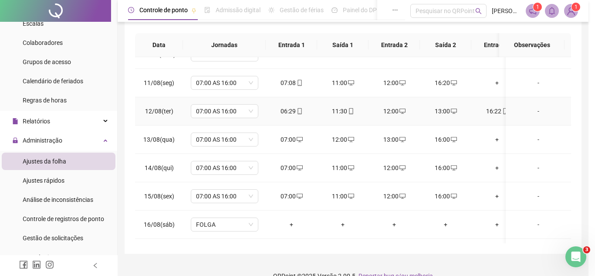
type input "**********"
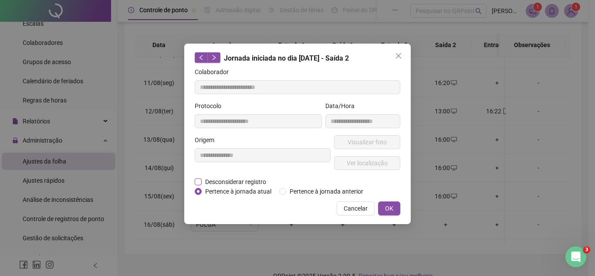
click at [235, 178] on span "Desconsiderar registro" at bounding box center [236, 182] width 68 height 10
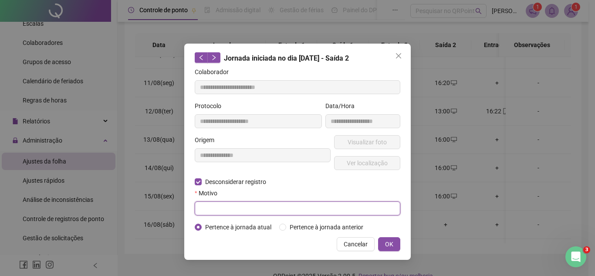
click at [259, 204] on input "text" at bounding box center [298, 208] width 206 height 14
type input "**********"
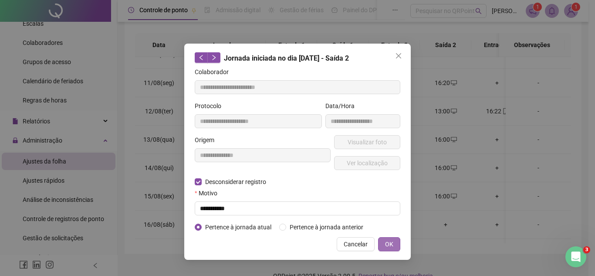
click at [384, 248] on button "OK" at bounding box center [389, 244] width 22 height 14
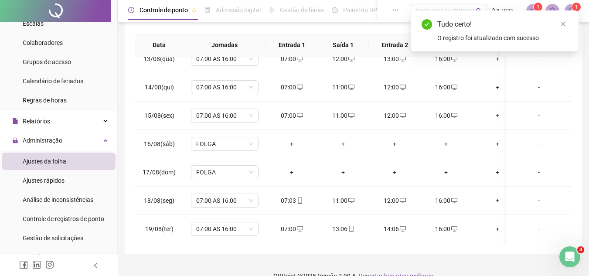
scroll to position [51, 0]
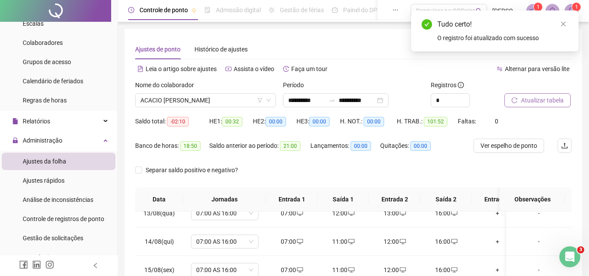
click at [526, 98] on span "Atualizar tabela" at bounding box center [542, 100] width 43 height 10
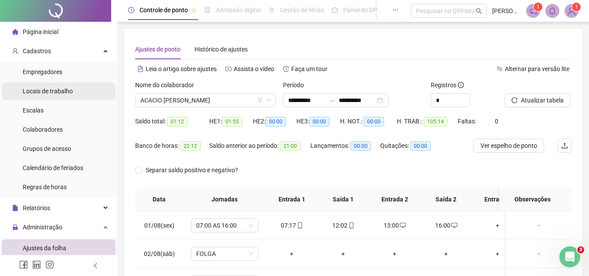
scroll to position [0, 0]
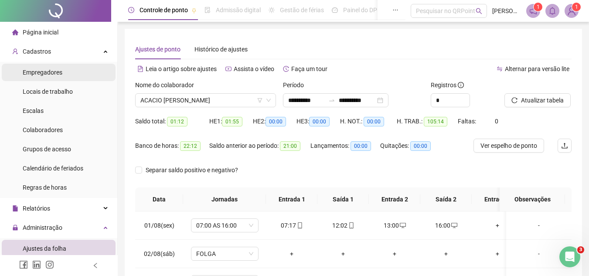
click at [53, 74] on span "Empregadores" at bounding box center [43, 72] width 40 height 7
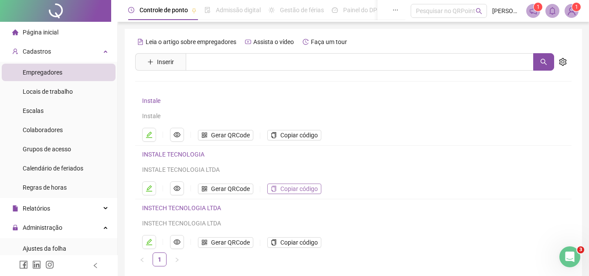
click at [282, 187] on span "Copiar código" at bounding box center [298, 189] width 37 height 10
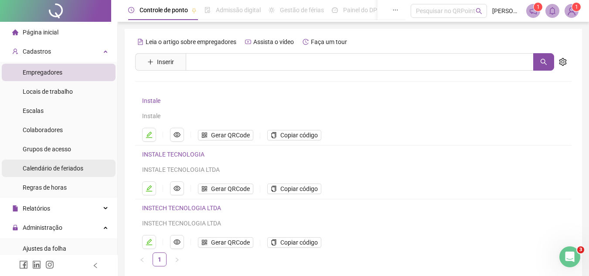
scroll to position [44, 0]
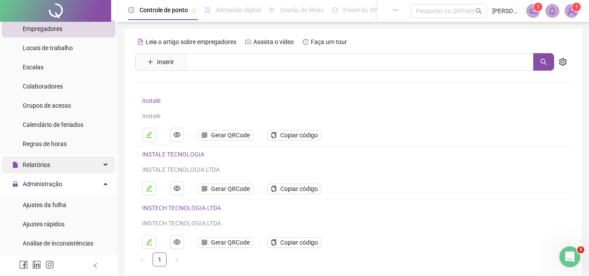
click at [66, 160] on div "Relatórios" at bounding box center [59, 164] width 114 height 17
click at [66, 162] on div "Relatórios" at bounding box center [59, 164] width 114 height 17
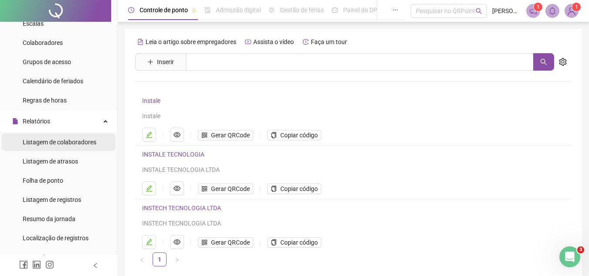
scroll to position [131, 0]
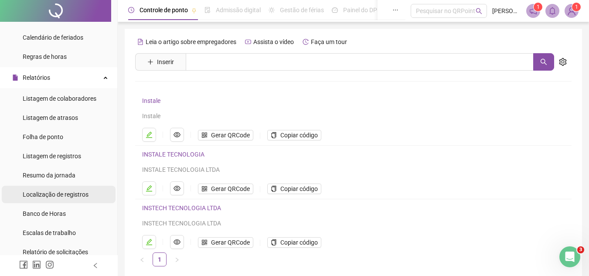
click at [66, 193] on span "Localização de registros" at bounding box center [56, 194] width 66 height 7
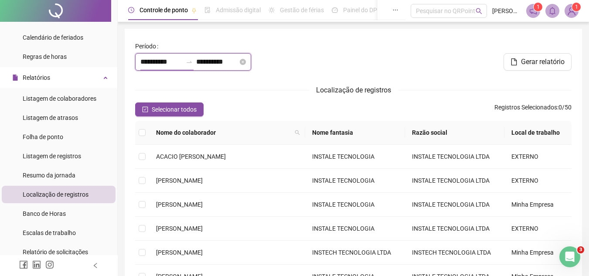
click at [149, 61] on input "**********" at bounding box center [161, 62] width 42 height 10
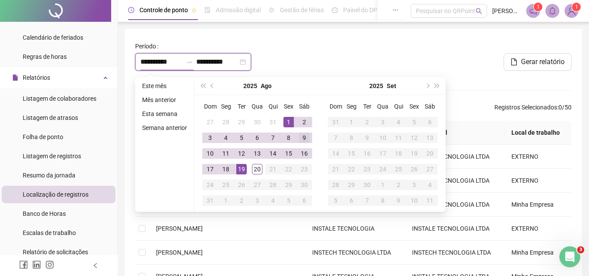
type input "**********"
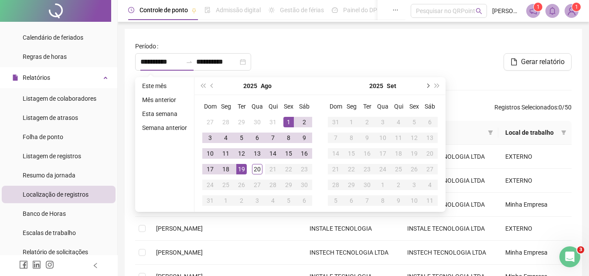
click at [427, 83] on button "next-year" at bounding box center [427, 85] width 10 height 17
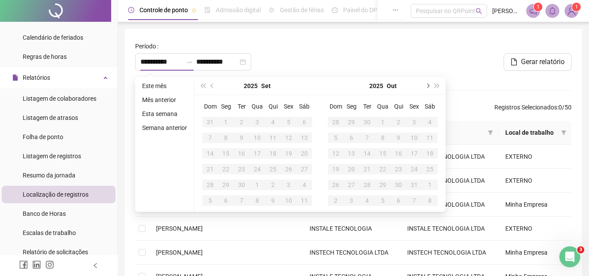
click at [427, 83] on button "next-year" at bounding box center [427, 85] width 10 height 17
click at [315, 36] on div "**********" at bounding box center [353, 226] width 457 height 394
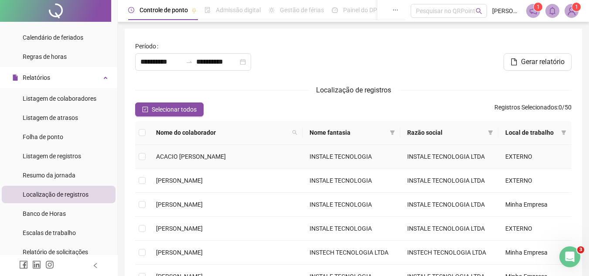
click at [190, 153] on span "ACACIO [PERSON_NAME]" at bounding box center [191, 156] width 70 height 7
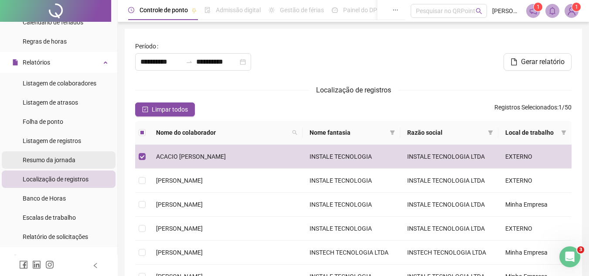
scroll to position [131, 0]
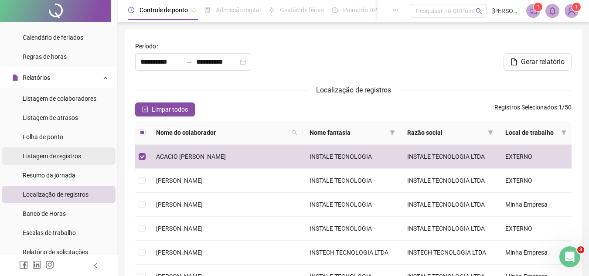
click at [81, 154] on li "Listagem de registros" at bounding box center [59, 155] width 114 height 17
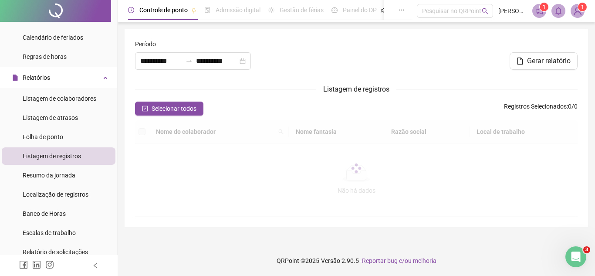
type input "**********"
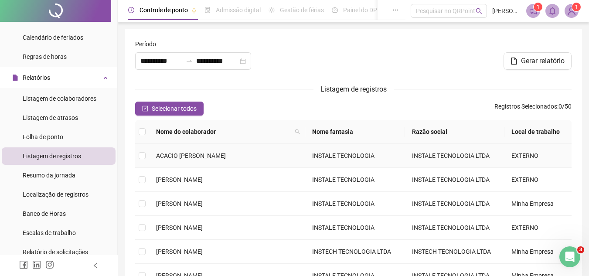
click at [226, 154] on span "ACACIO [PERSON_NAME]" at bounding box center [191, 155] width 70 height 7
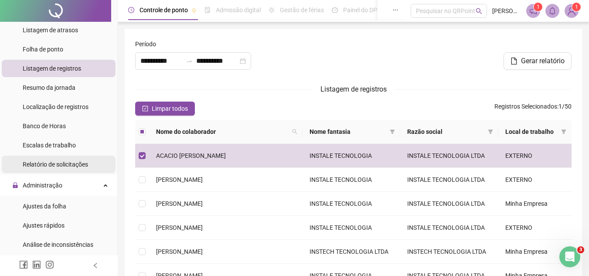
scroll to position [261, 0]
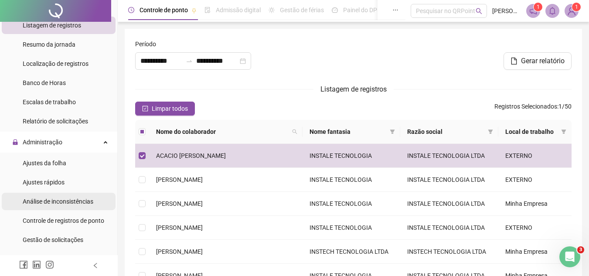
click at [76, 204] on span "Análise de inconsistências" at bounding box center [58, 201] width 71 height 7
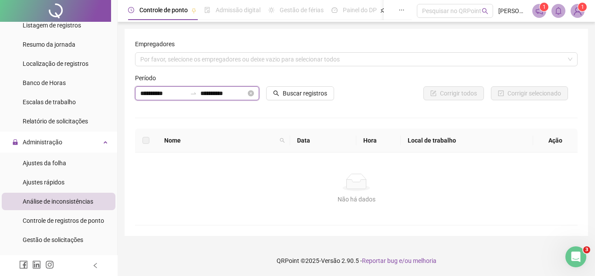
click at [146, 93] on input "**********" at bounding box center [163, 93] width 46 height 10
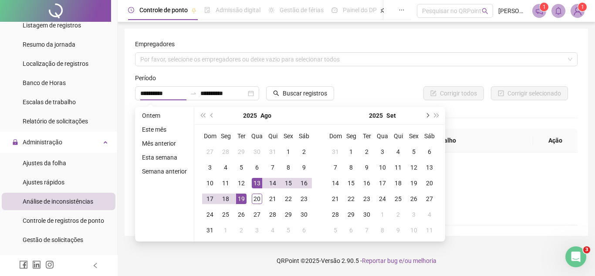
click at [422, 117] on button "next-year" at bounding box center [427, 115] width 10 height 17
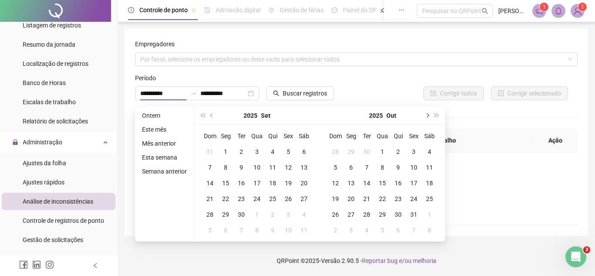
click at [422, 117] on button "next-year" at bounding box center [427, 115] width 10 height 17
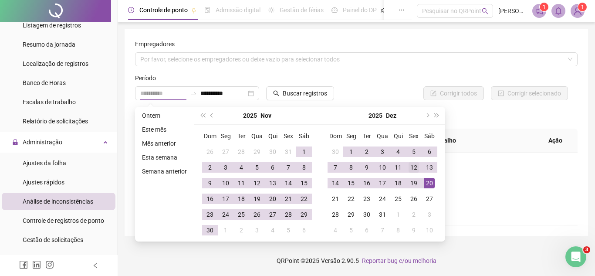
type input "**********"
click at [414, 169] on div "12" at bounding box center [414, 167] width 10 height 10
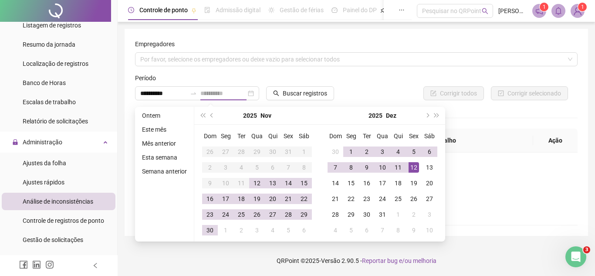
click at [414, 169] on div "12" at bounding box center [414, 167] width 10 height 10
type input "**********"
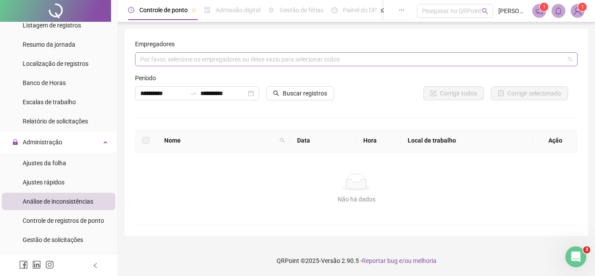
click at [307, 65] on div "Por favor, selecione os empregadores ou deixe vazio para selecionar todos" at bounding box center [356, 59] width 443 height 14
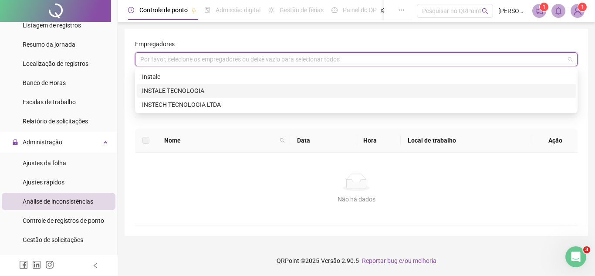
click at [270, 89] on div "INSTALE TECNOLOGIA" at bounding box center [356, 91] width 429 height 10
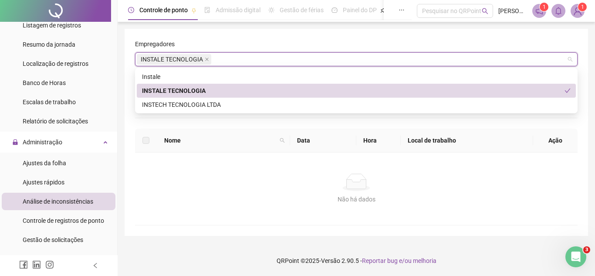
click at [265, 89] on div "INSTALE TECNOLOGIA" at bounding box center [353, 91] width 423 height 10
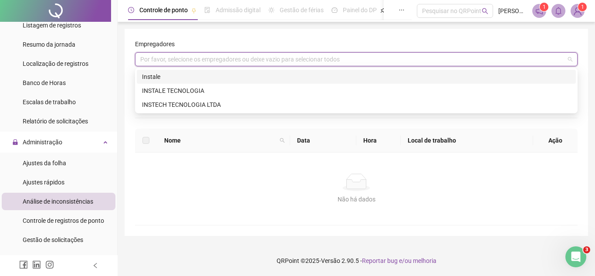
click at [307, 85] on div "INSTALE TECNOLOGIA" at bounding box center [356, 91] width 439 height 14
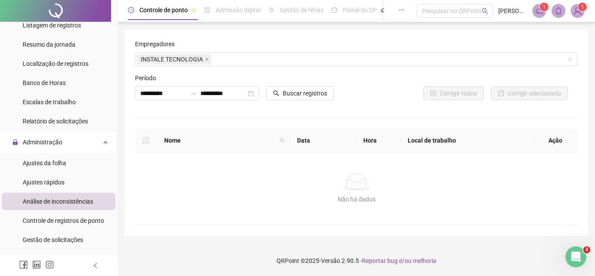
click at [521, 178] on div "Não há dados" at bounding box center [357, 181] width 422 height 17
click at [308, 93] on span "Buscar registros" at bounding box center [305, 93] width 44 height 10
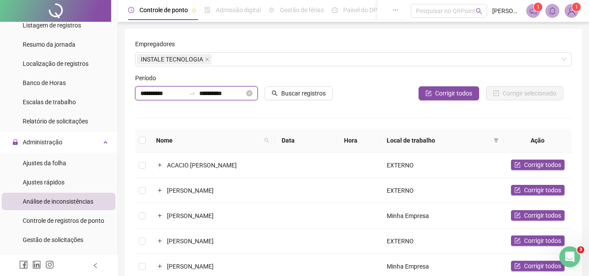
click at [143, 92] on input "**********" at bounding box center [162, 93] width 45 height 10
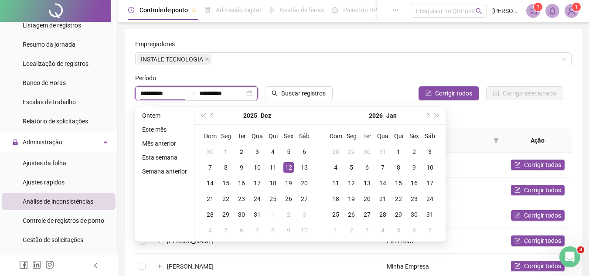
type input "**********"
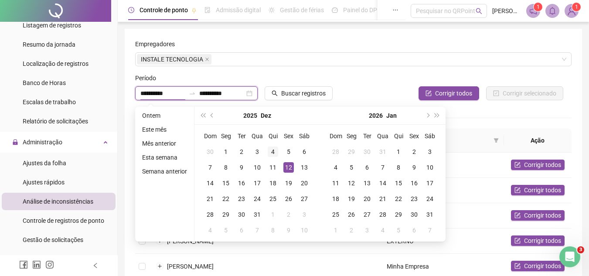
type input "**********"
click at [284, 165] on div "12" at bounding box center [288, 167] width 10 height 10
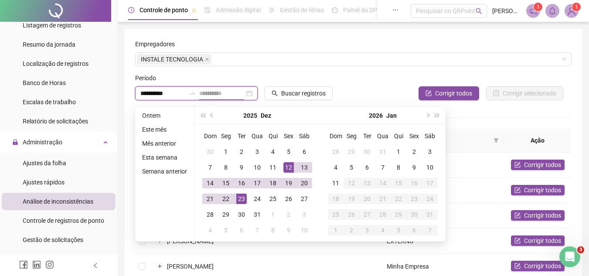
type input "**********"
click at [237, 199] on div "23" at bounding box center [241, 199] width 10 height 10
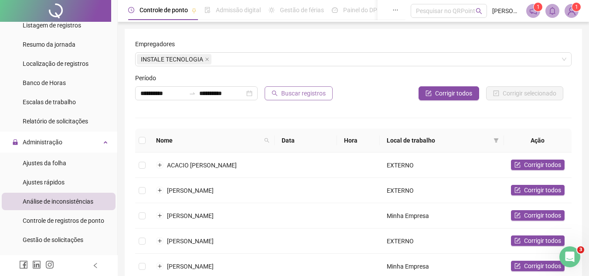
click at [289, 91] on span "Buscar registros" at bounding box center [303, 93] width 44 height 10
click at [161, 164] on button "Expandir linha" at bounding box center [159, 165] width 7 height 7
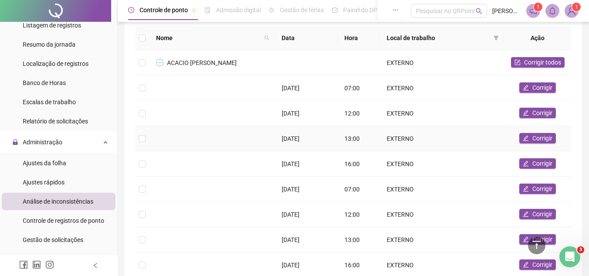
scroll to position [87, 0]
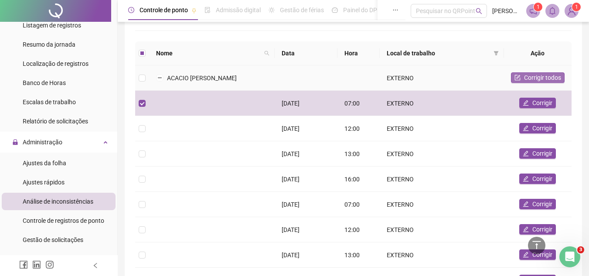
click at [528, 79] on span "Corrigir todos" at bounding box center [542, 78] width 37 height 10
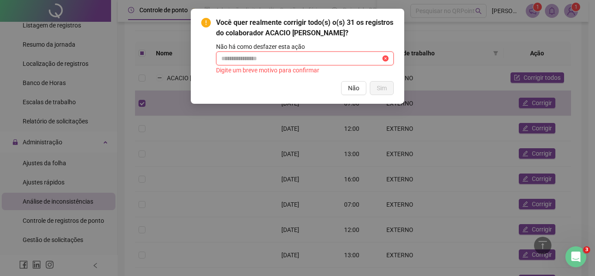
click at [282, 60] on input "text" at bounding box center [301, 59] width 160 height 10
click at [343, 41] on div "Você quer realmente corrigir todo(s) o(s) 31 os registros do colaborador ACACIO…" at bounding box center [305, 46] width 178 height 58
click at [421, 42] on div "Você quer realmente corrigir todo(s) o(s) 31 os registros do colaborador ACACIO…" at bounding box center [297, 138] width 595 height 276
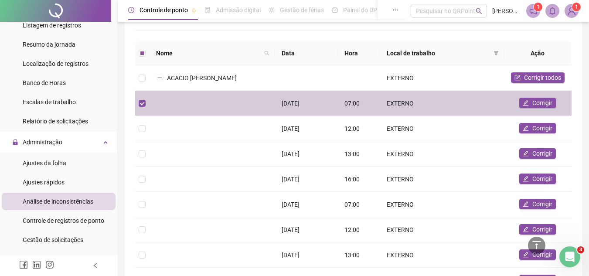
scroll to position [44, 0]
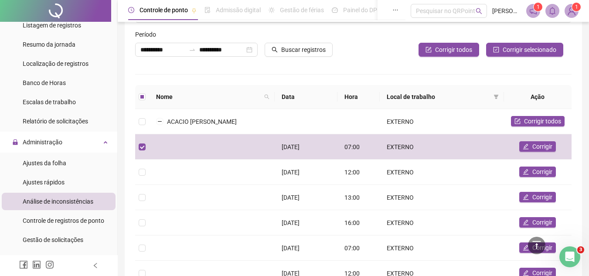
click at [285, 94] on th "Data" at bounding box center [306, 97] width 63 height 24
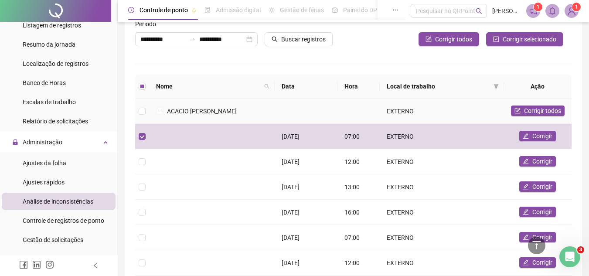
scroll to position [87, 0]
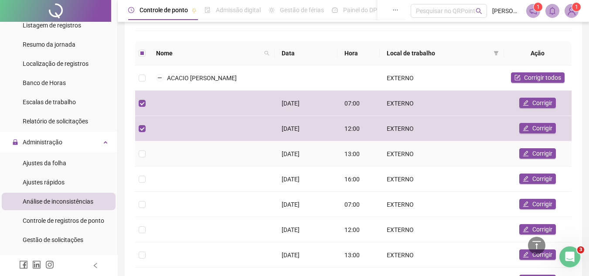
click at [137, 154] on td at bounding box center [142, 153] width 14 height 25
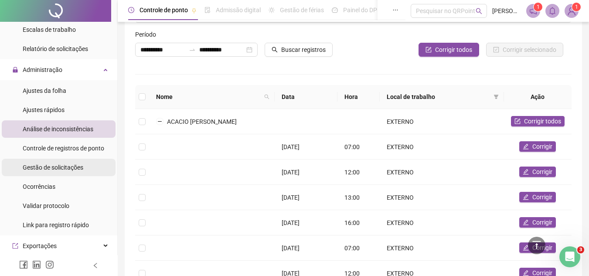
scroll to position [349, 0]
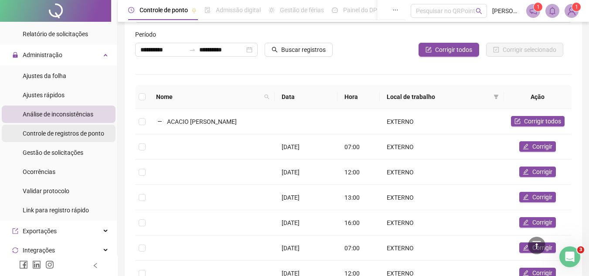
click at [58, 137] on div "Controle de registros de ponto" at bounding box center [63, 133] width 81 height 17
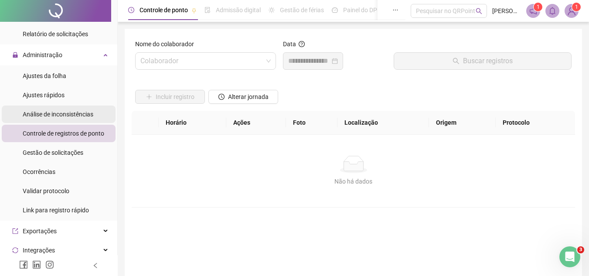
click at [61, 117] on span "Análise de inconsistências" at bounding box center [58, 114] width 71 height 7
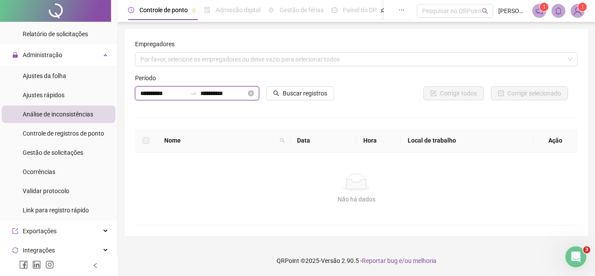
click at [143, 92] on input "**********" at bounding box center [163, 93] width 46 height 10
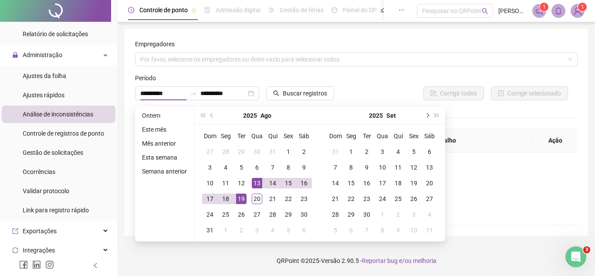
click at [424, 113] on button "next-year" at bounding box center [427, 115] width 10 height 17
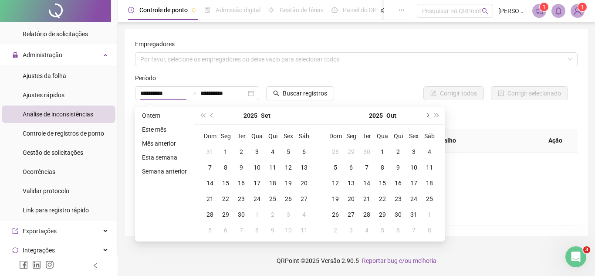
click at [424, 113] on button "next-year" at bounding box center [427, 115] width 10 height 17
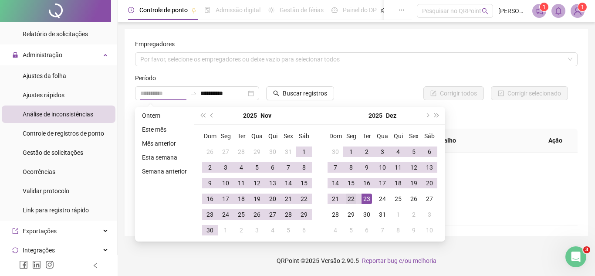
type input "**********"
click at [352, 197] on div "22" at bounding box center [351, 199] width 10 height 10
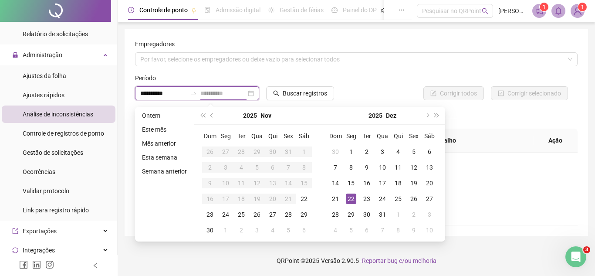
type input "**********"
click at [351, 199] on div "22" at bounding box center [351, 199] width 10 height 10
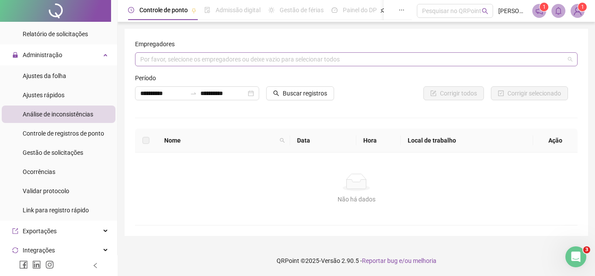
click at [249, 63] on div "Por favor, selecione os empregadores ou deixe vazio para selecionar todos" at bounding box center [356, 59] width 443 height 14
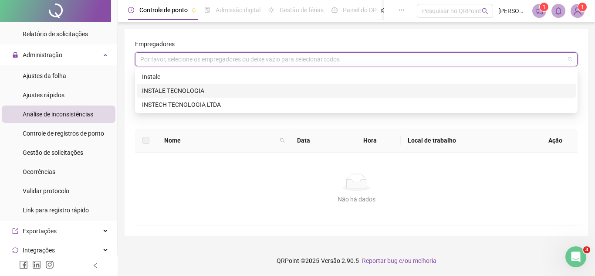
click at [239, 87] on div "INSTALE TECNOLOGIA" at bounding box center [356, 91] width 429 height 10
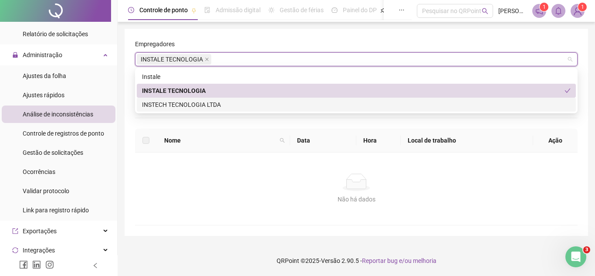
click at [288, 135] on th "Nome" at bounding box center [223, 141] width 133 height 24
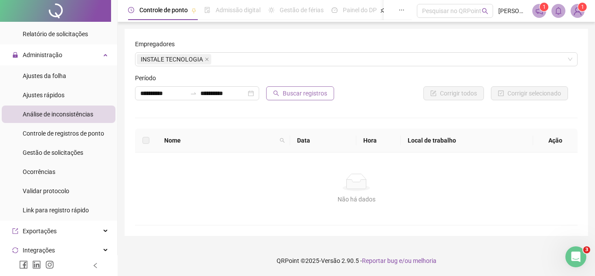
click at [296, 89] on span "Buscar registros" at bounding box center [305, 93] width 44 height 10
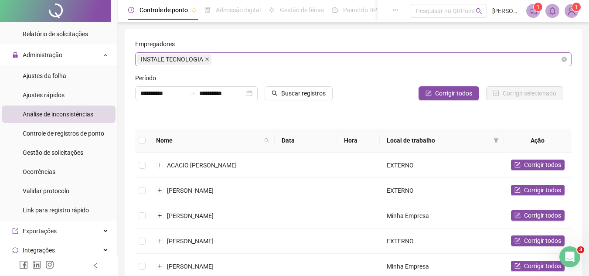
click at [205, 56] on span at bounding box center [207, 59] width 4 height 10
